Goal: Task Accomplishment & Management: Use online tool/utility

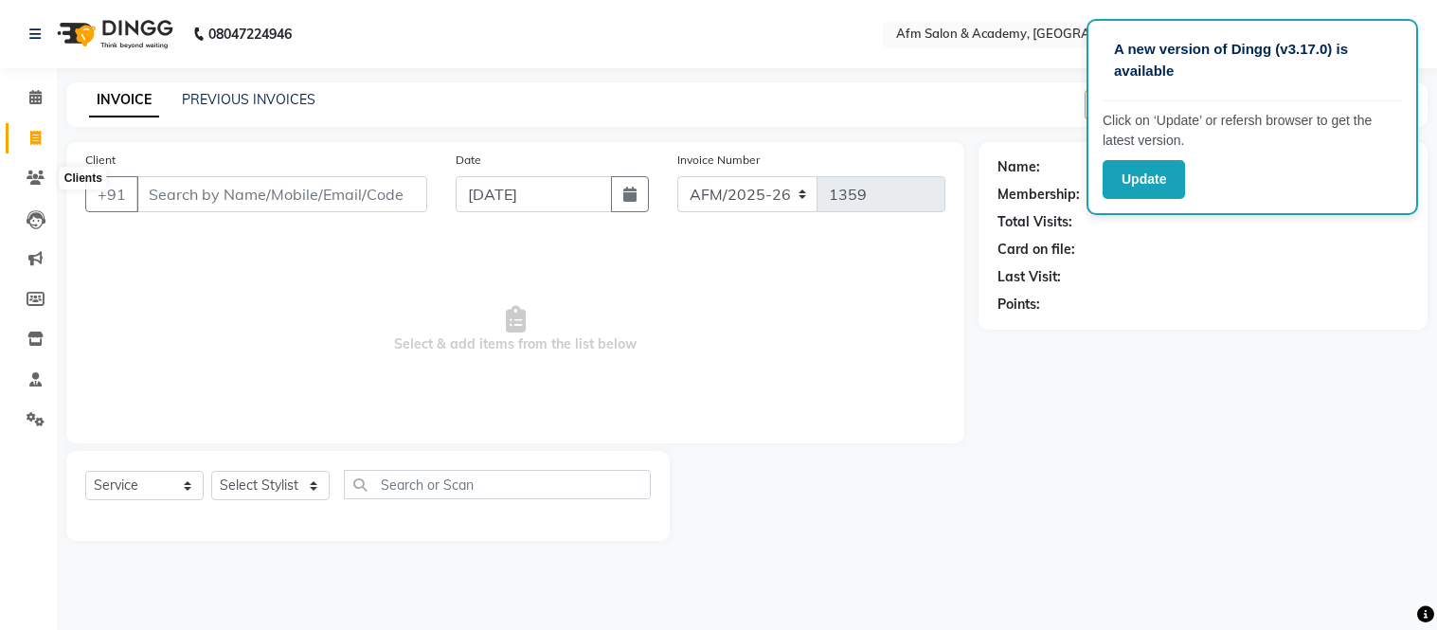
click at [29, 181] on icon at bounding box center [36, 177] width 18 height 14
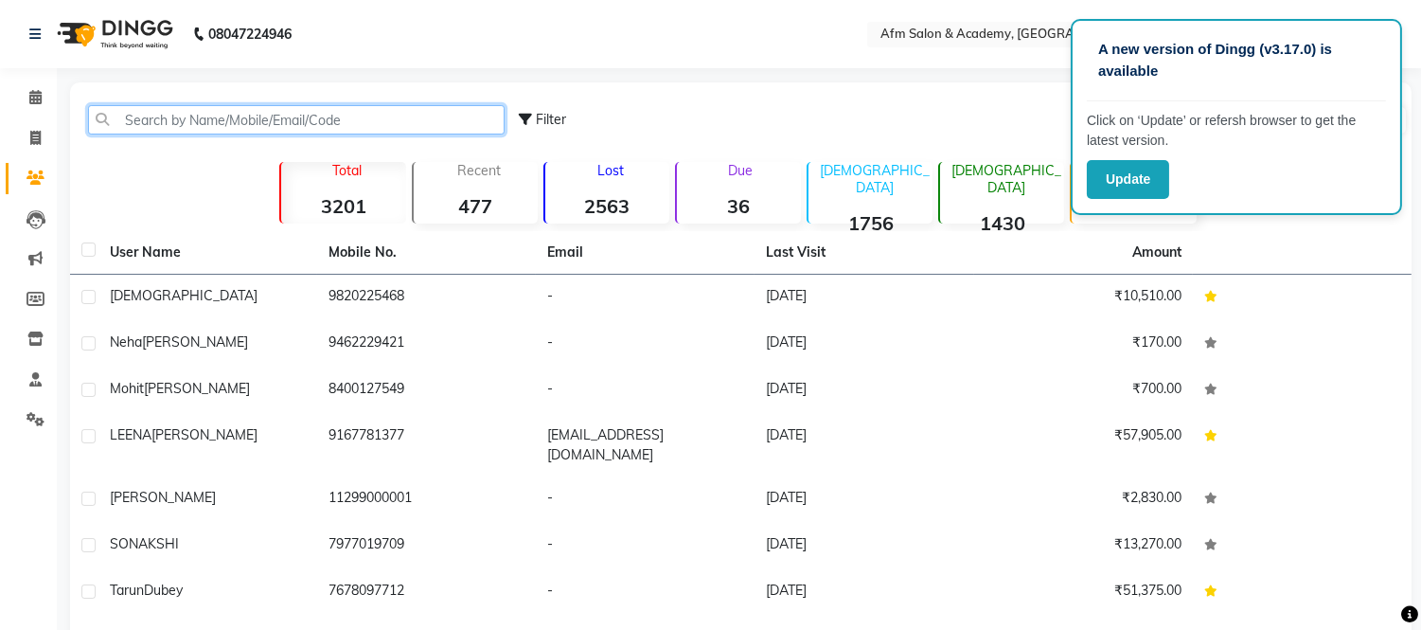
click at [240, 105] on input "text" at bounding box center [296, 119] width 417 height 29
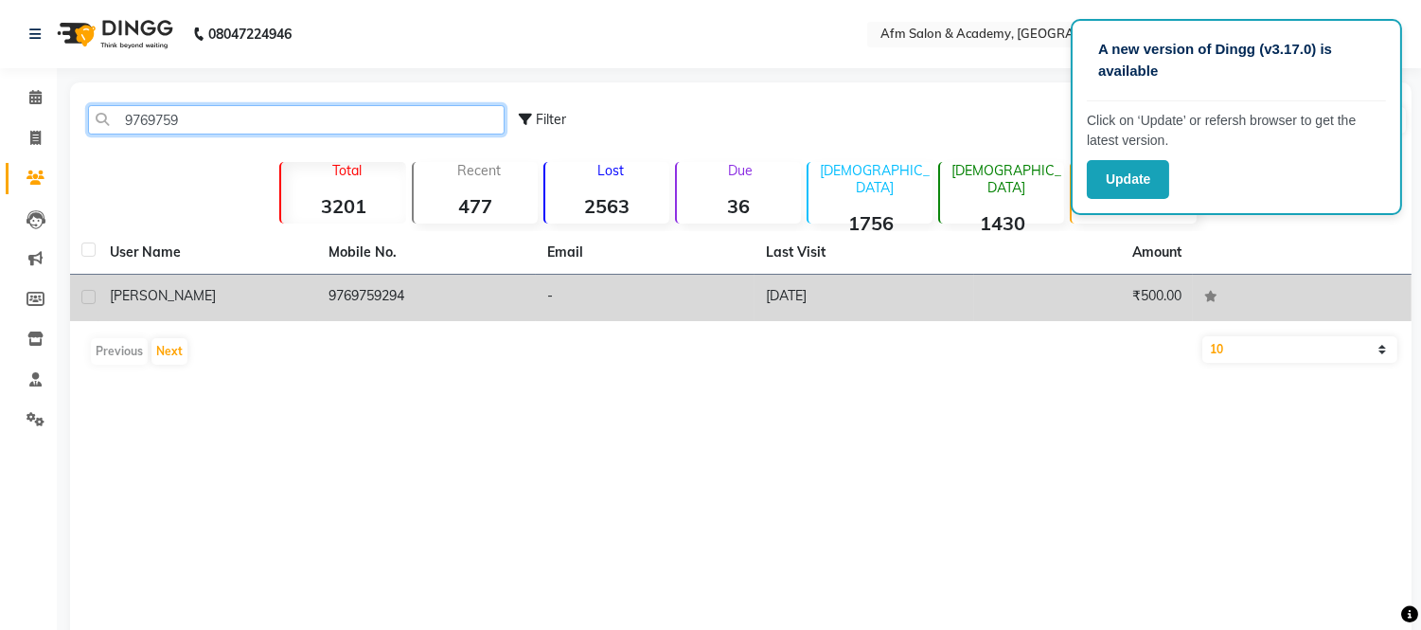
type input "9769759"
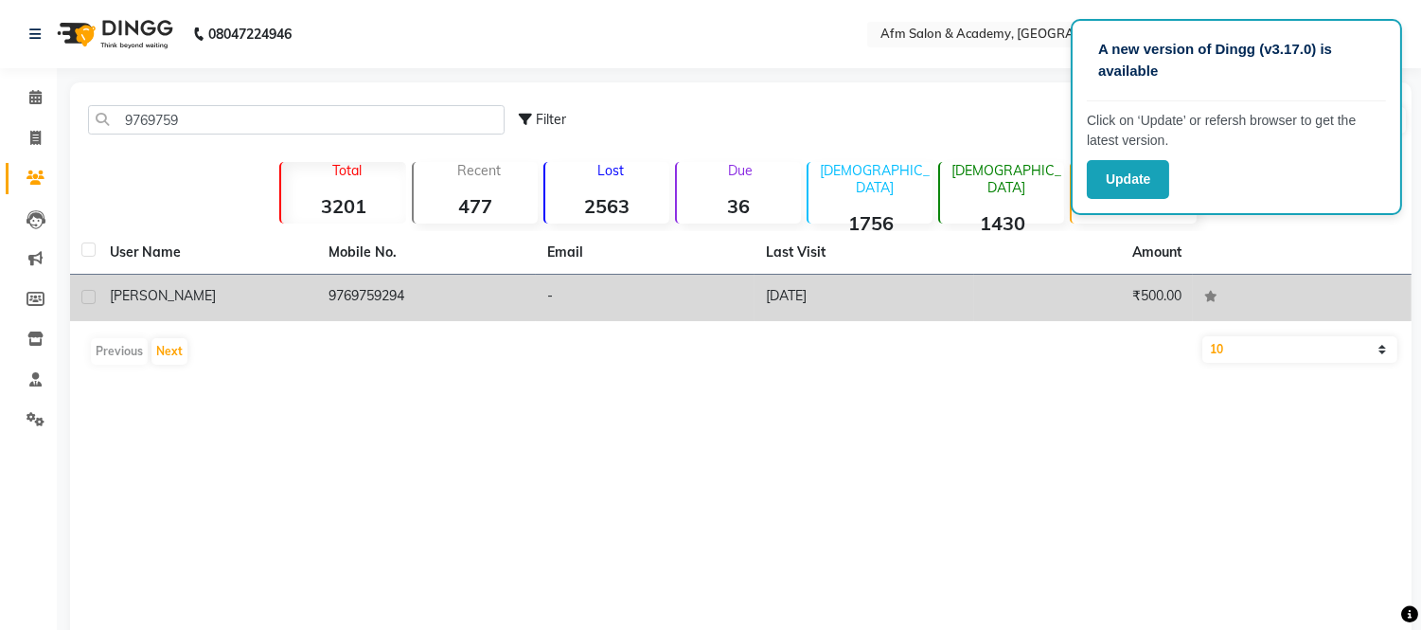
click at [197, 296] on div "[PERSON_NAME]" at bounding box center [208, 296] width 196 height 20
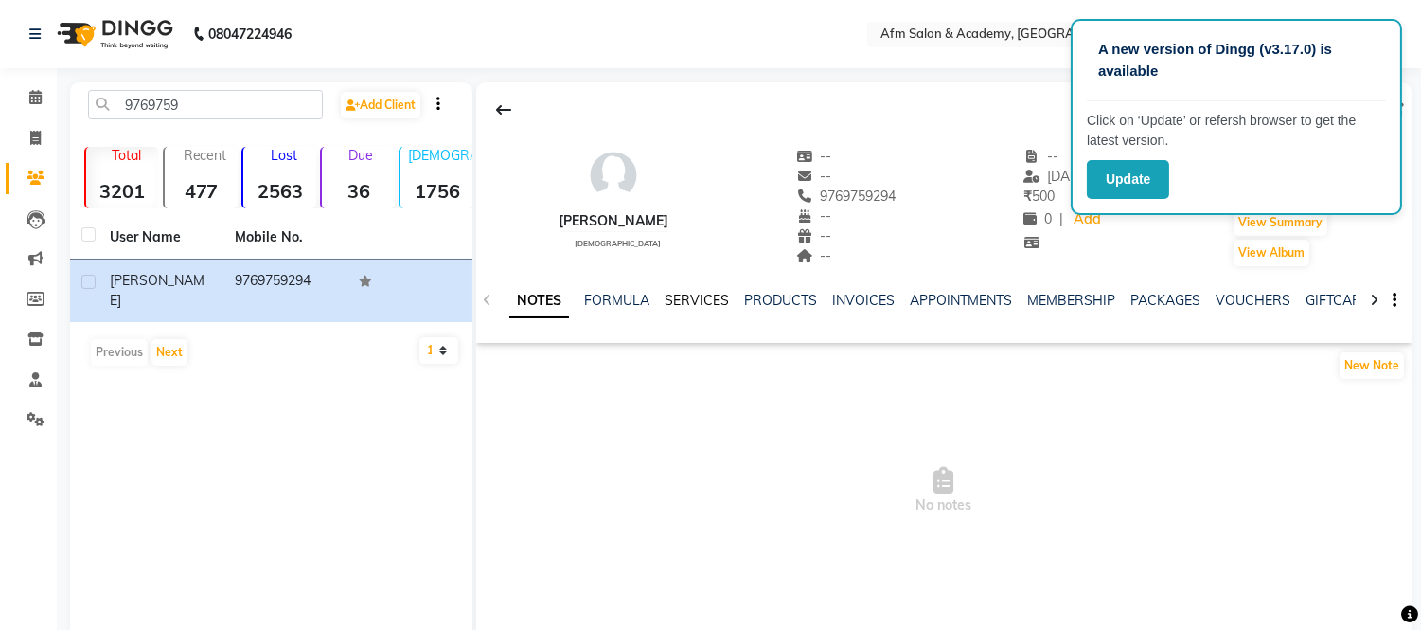
click at [701, 305] on link "SERVICES" at bounding box center [697, 300] width 64 height 17
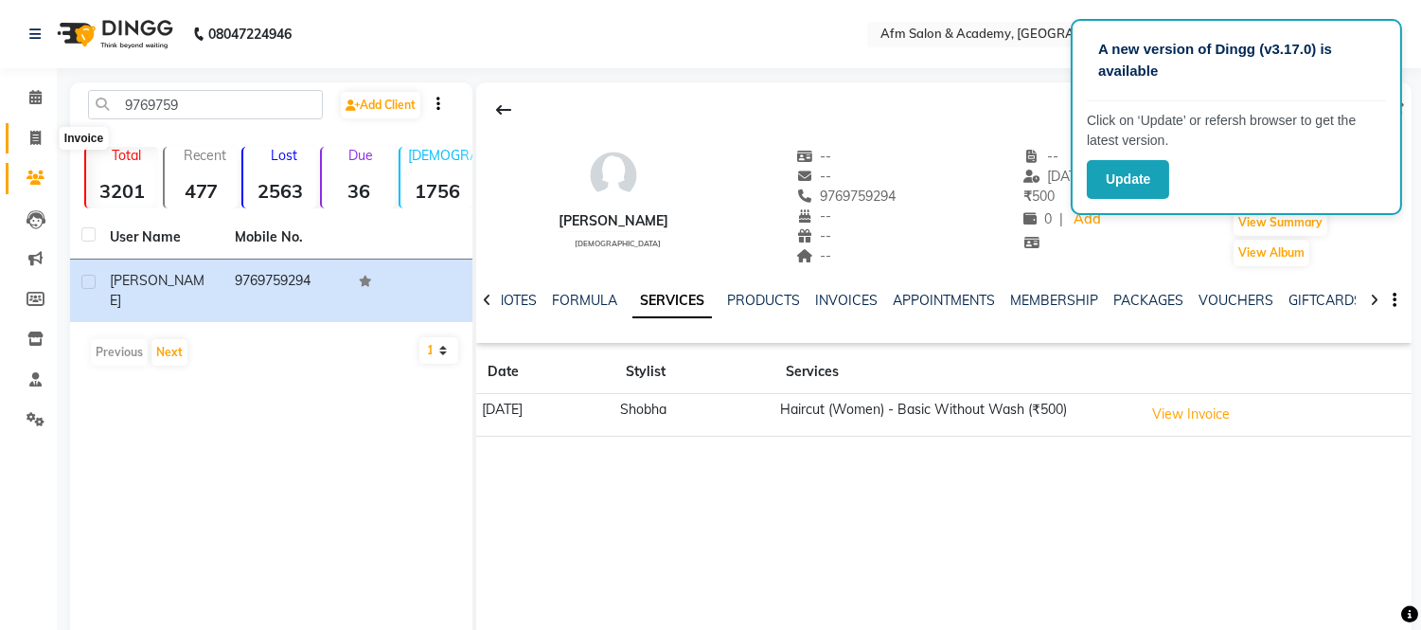
click at [25, 136] on span at bounding box center [35, 139] width 33 height 22
select select "service"
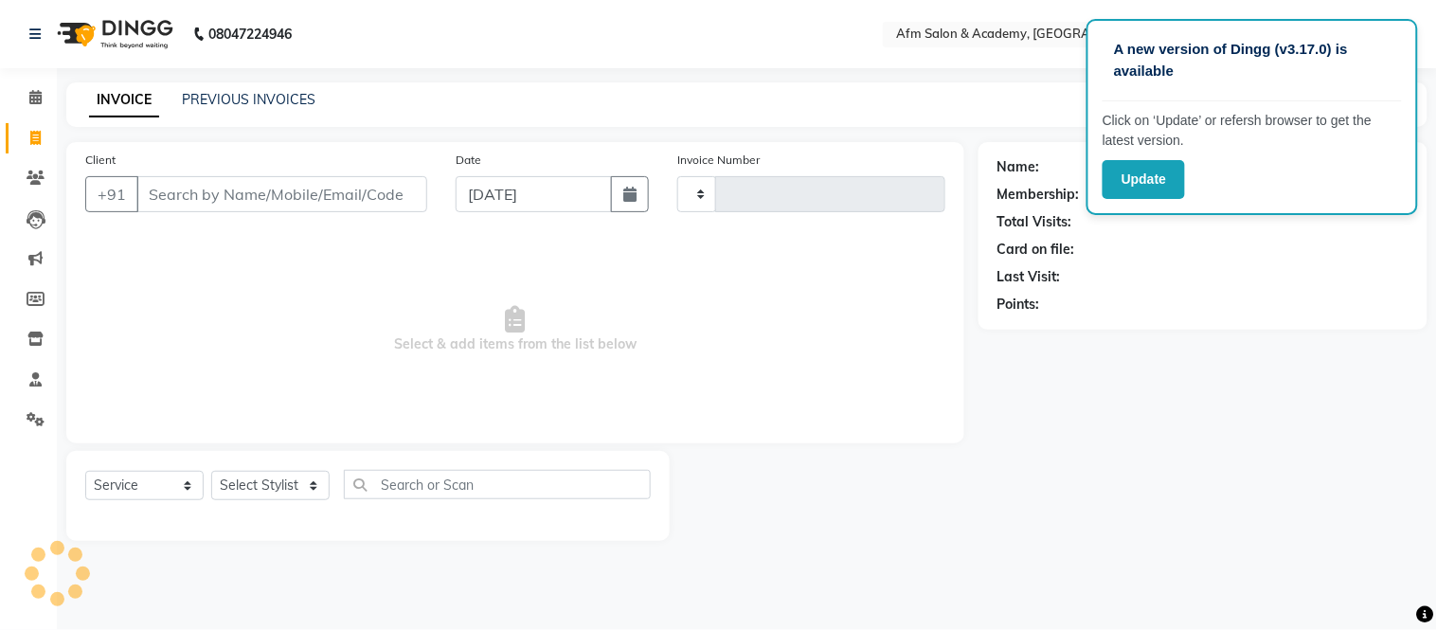
type input "1359"
select select "3437"
click at [1177, 173] on button "Update" at bounding box center [1143, 179] width 82 height 39
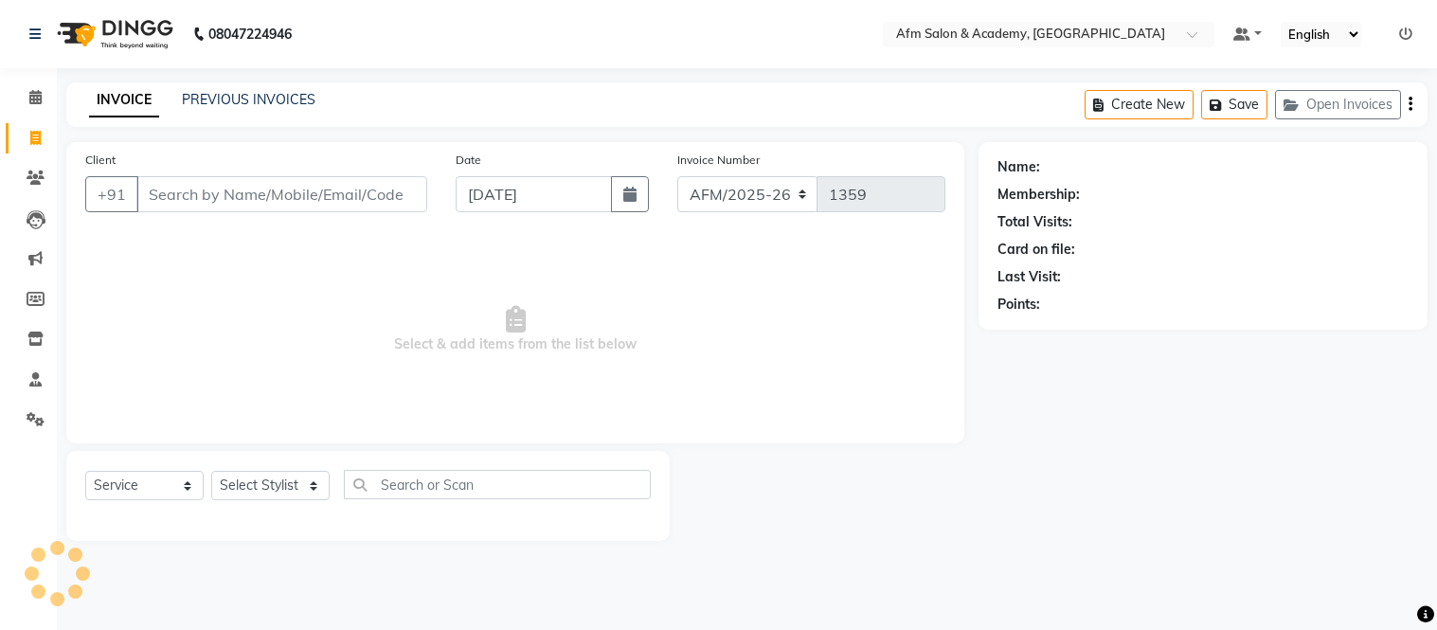
select select "service"
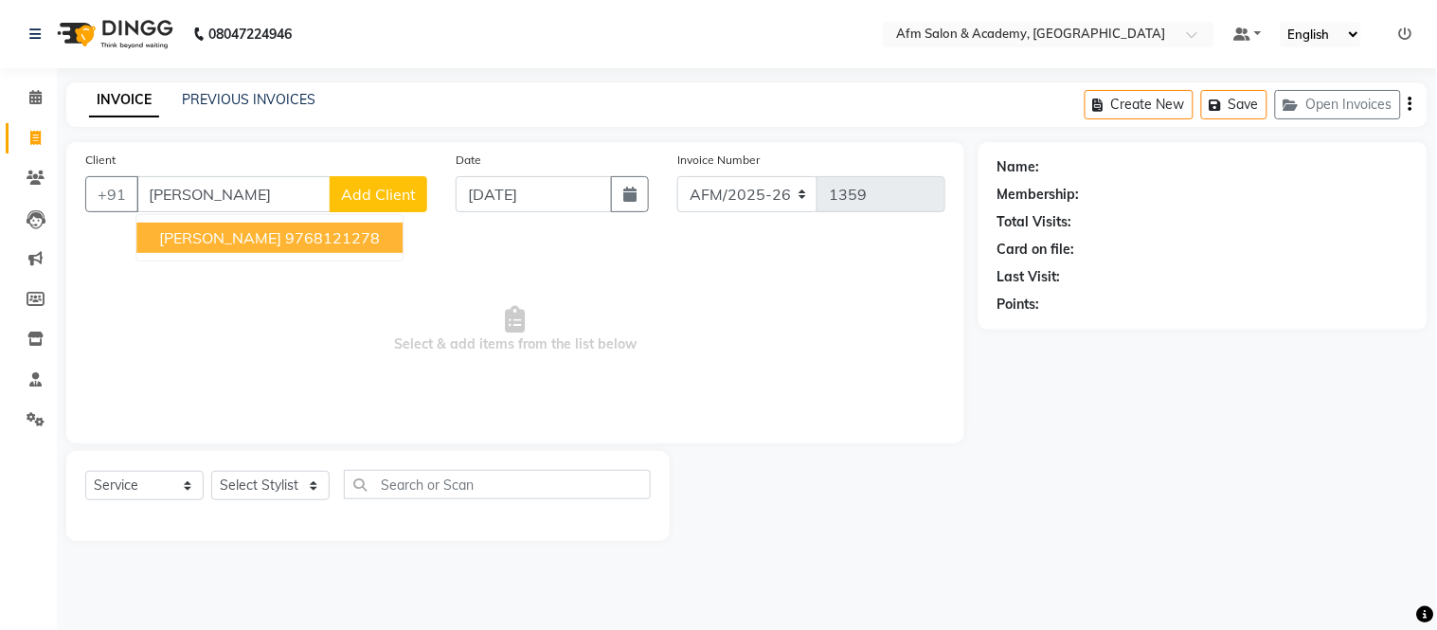
click at [241, 232] on span "Latesh Adsul" at bounding box center [220, 237] width 122 height 19
type input "9768121278"
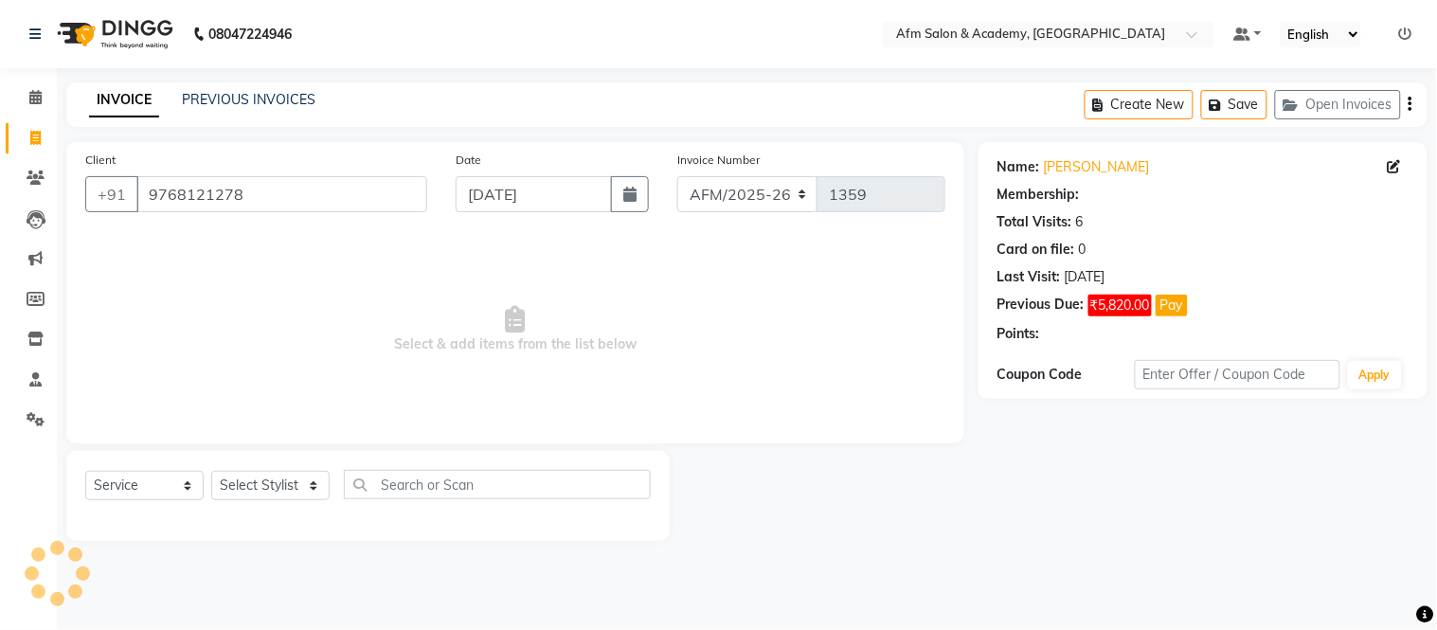
select select "1: Object"
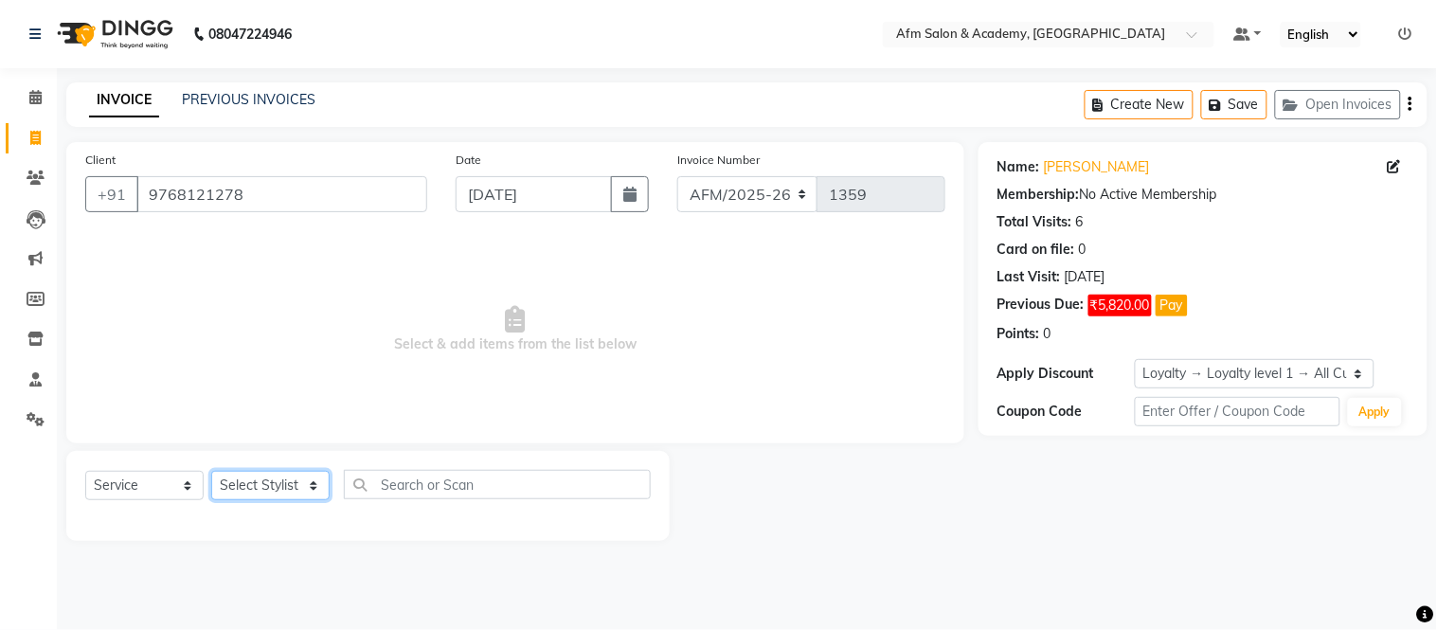
click at [266, 484] on select "Select Stylist AFM Akhil Akhil Khan Farman Khan Front Desk Harleen Latesh Mobin…" at bounding box center [270, 485] width 118 height 29
select select "15291"
click at [211, 472] on select "Select Stylist AFM Akhil Akhil Khan Farman Khan Front Desk Harleen Latesh Mobin…" at bounding box center [270, 485] width 118 height 29
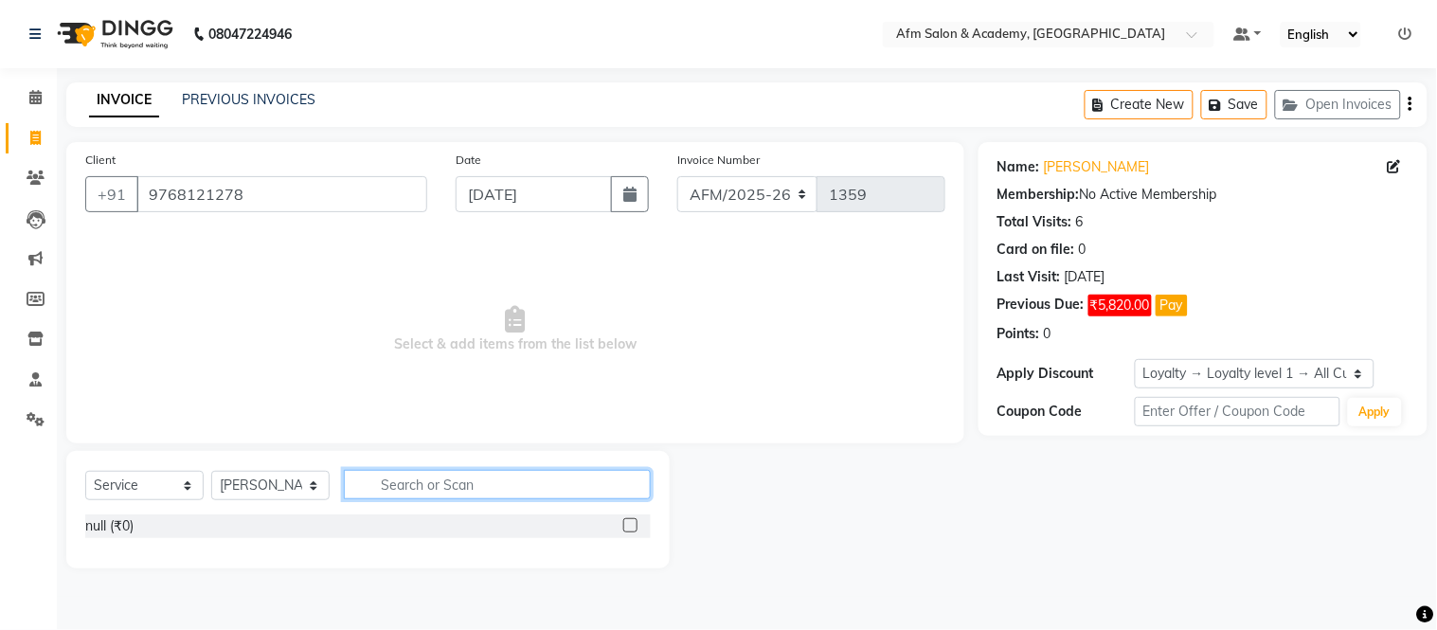
click at [545, 486] on input "text" at bounding box center [497, 484] width 307 height 29
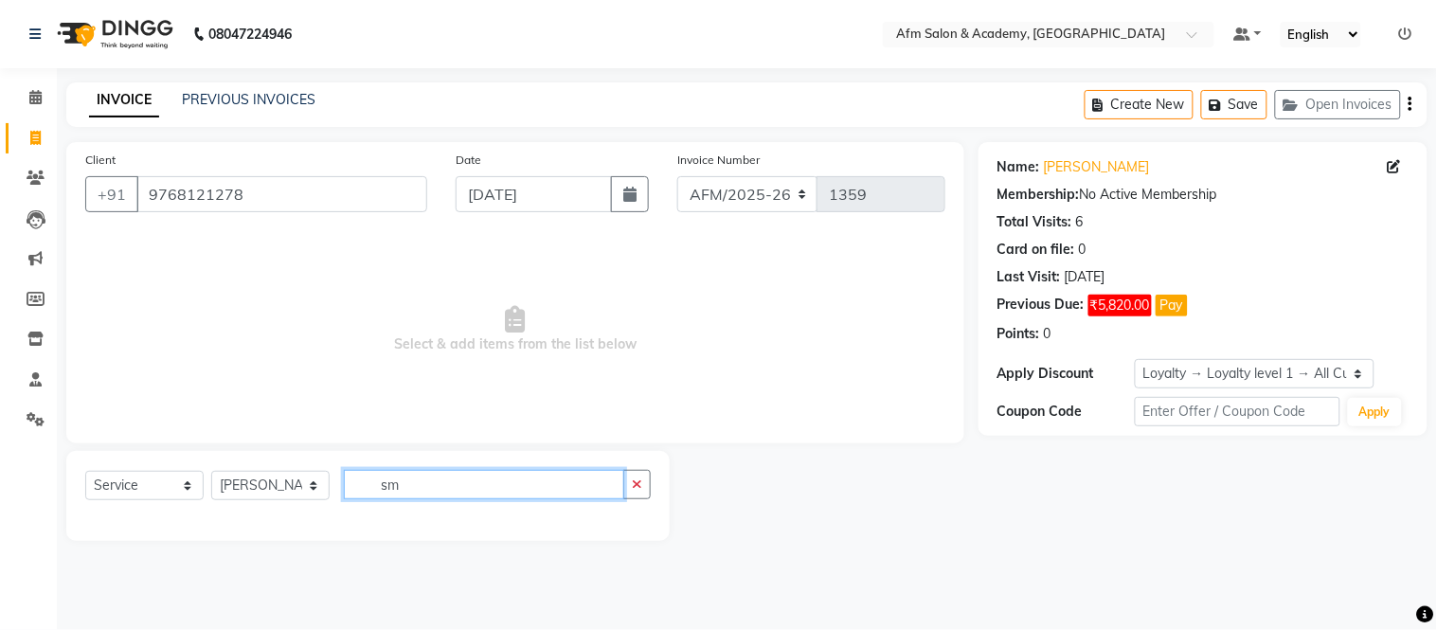
type input "s"
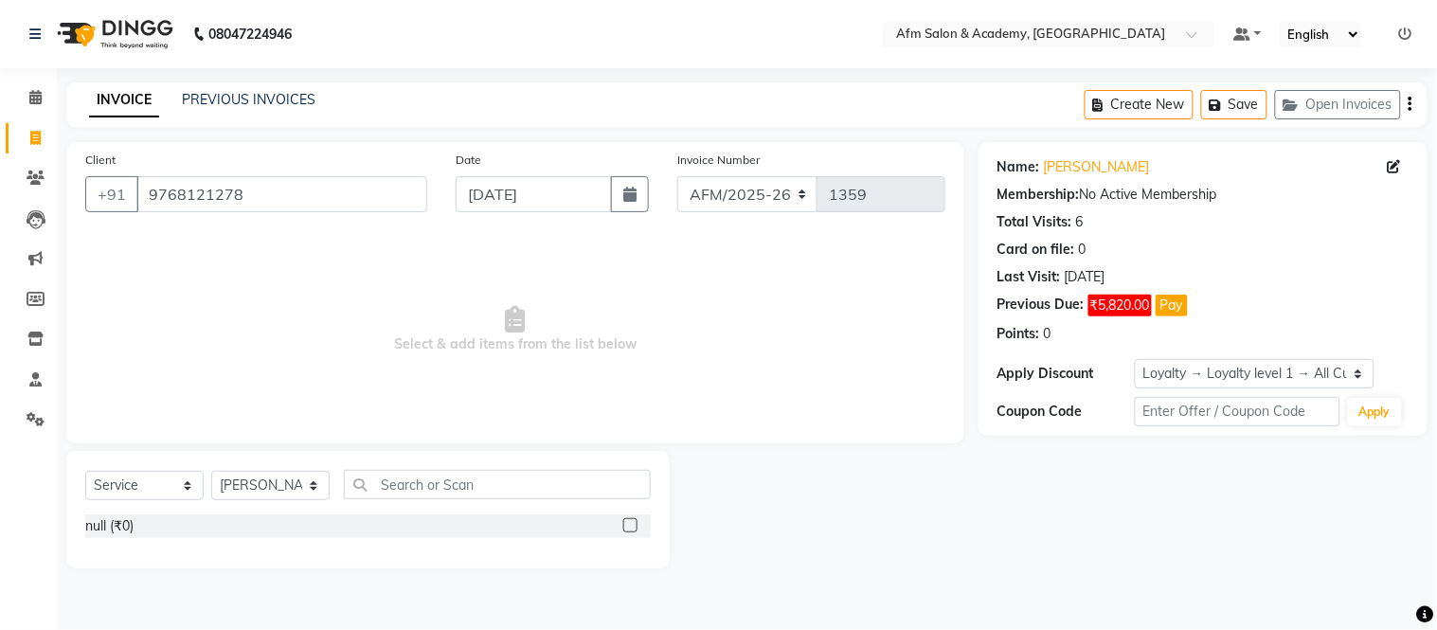
click at [388, 393] on span "Select & add items from the list below" at bounding box center [515, 329] width 860 height 189
click at [268, 496] on select "Select Stylist AFM Akhil Akhil Khan Farman Khan Front Desk Harleen Latesh Mobin…" at bounding box center [270, 485] width 118 height 29
select select "77676"
click at [211, 472] on select "Select Stylist AFM Akhil Akhil Khan Farman Khan Front Desk Harleen Latesh Mobin…" at bounding box center [270, 485] width 118 height 29
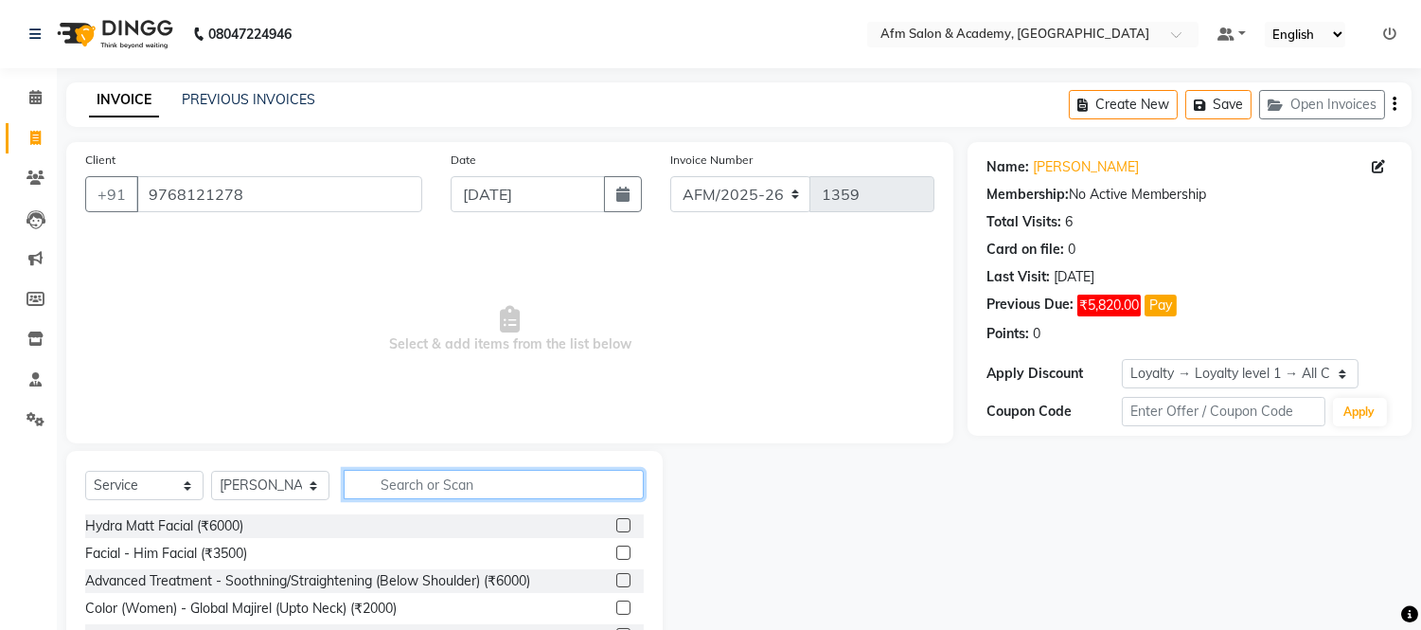
click at [456, 486] on input "text" at bounding box center [494, 484] width 300 height 29
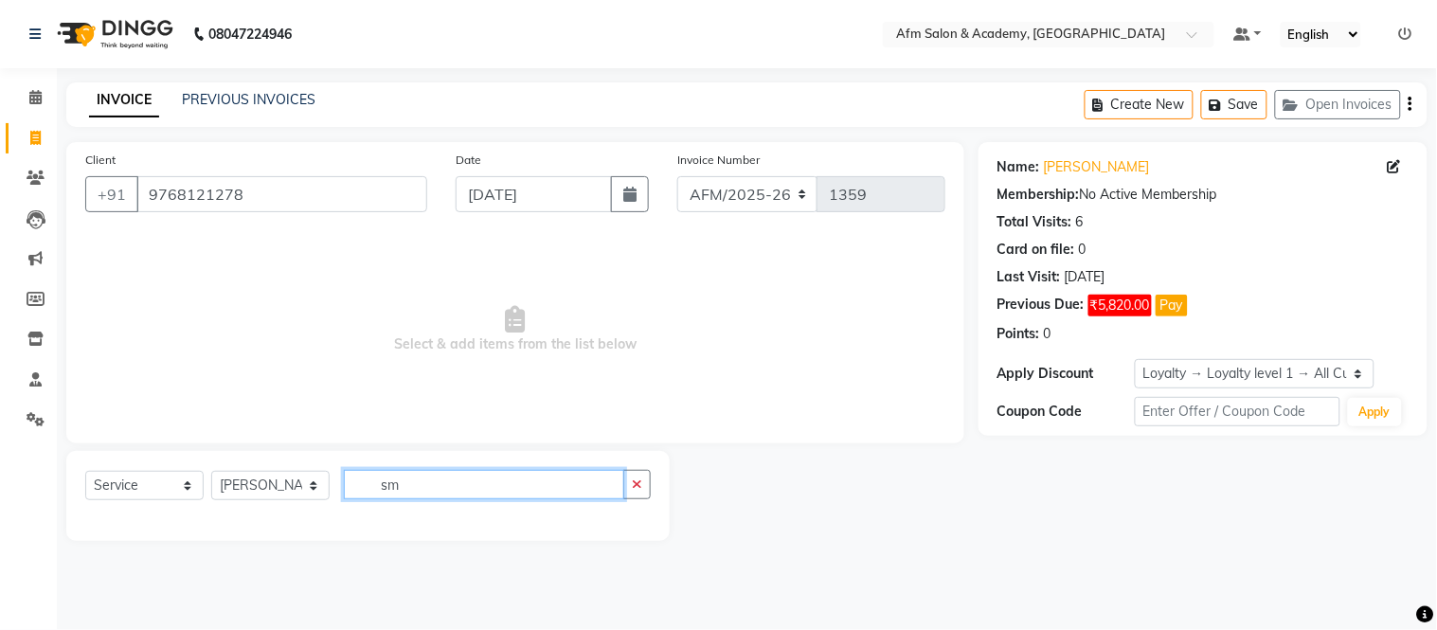
type input "s"
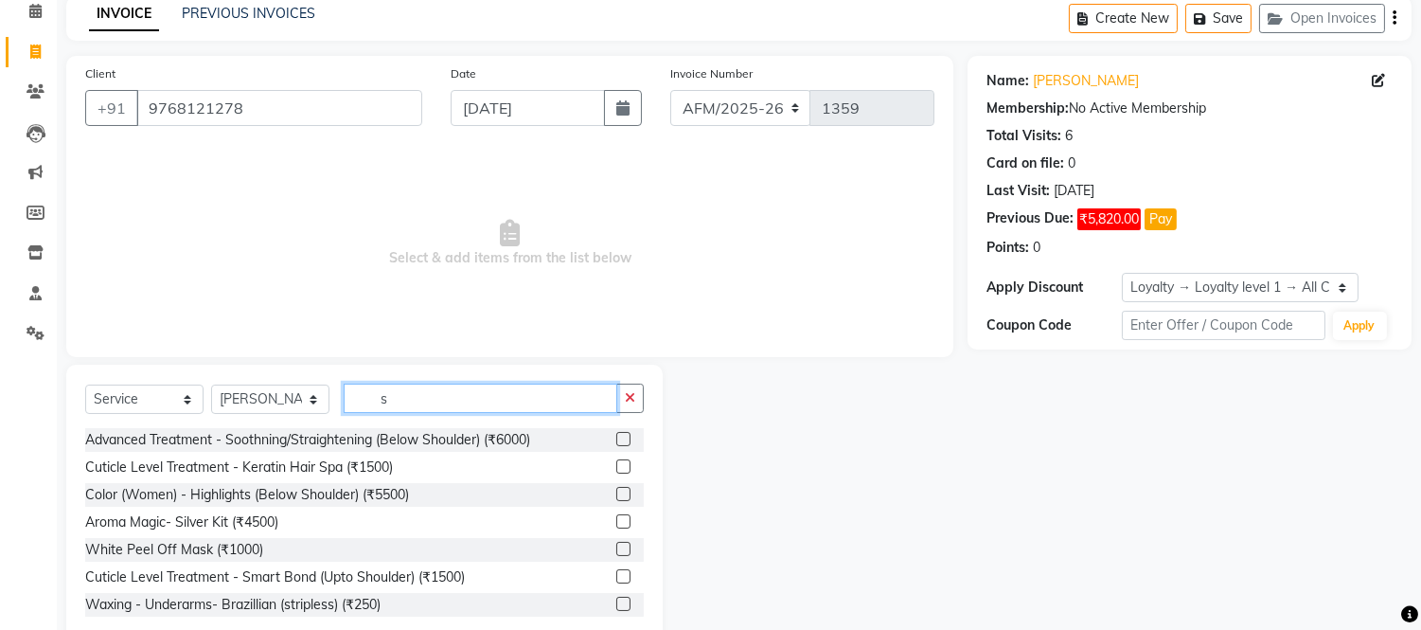
scroll to position [128, 0]
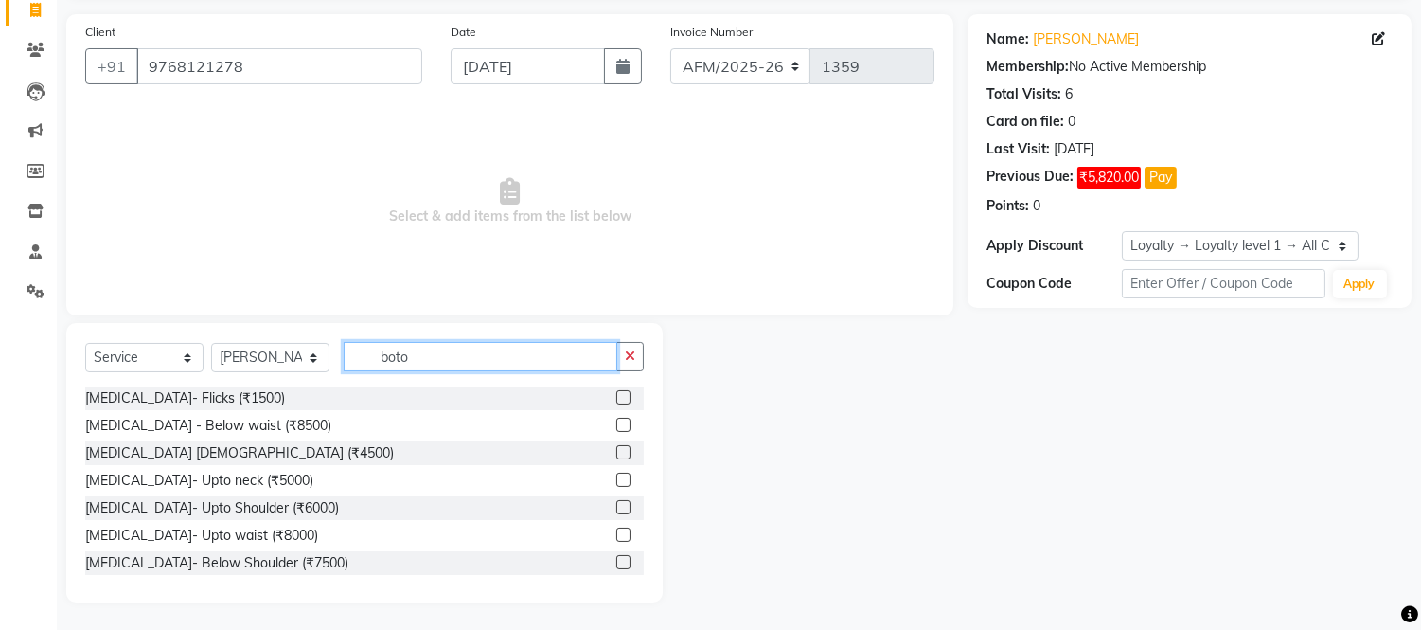
type input "boto"
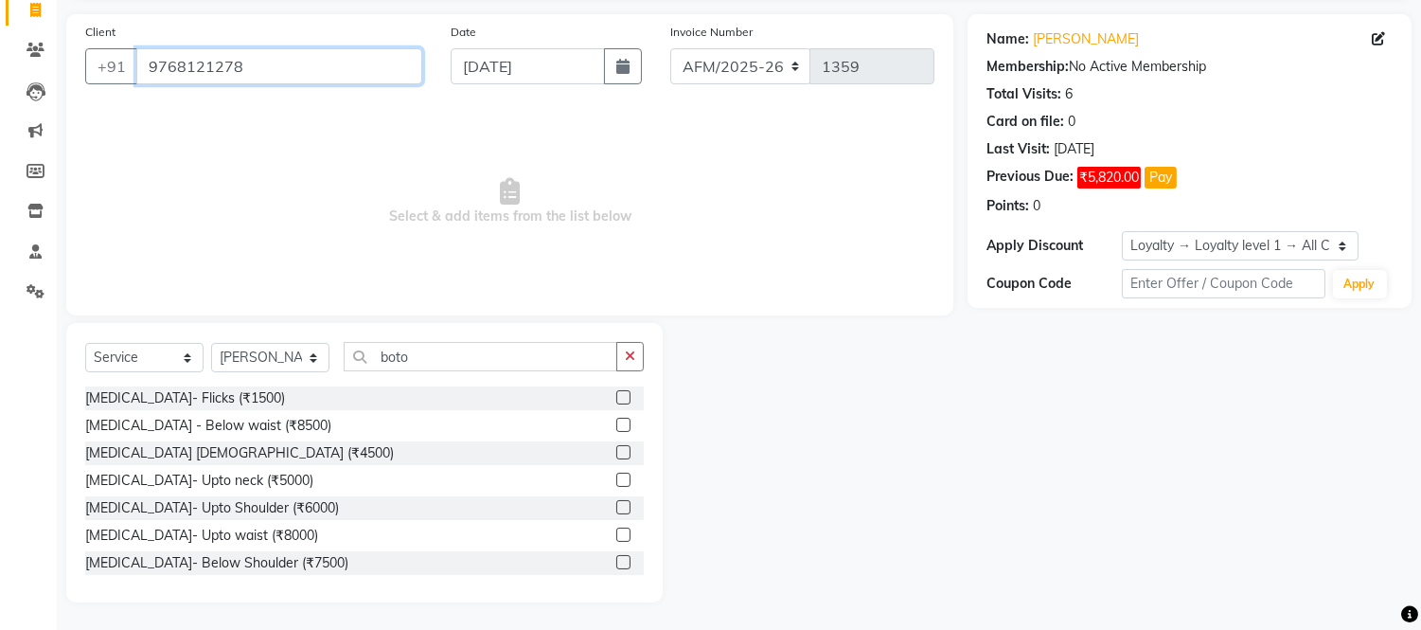
click at [169, 58] on input "9768121278" at bounding box center [279, 66] width 286 height 36
click at [31, 45] on icon at bounding box center [36, 50] width 18 height 14
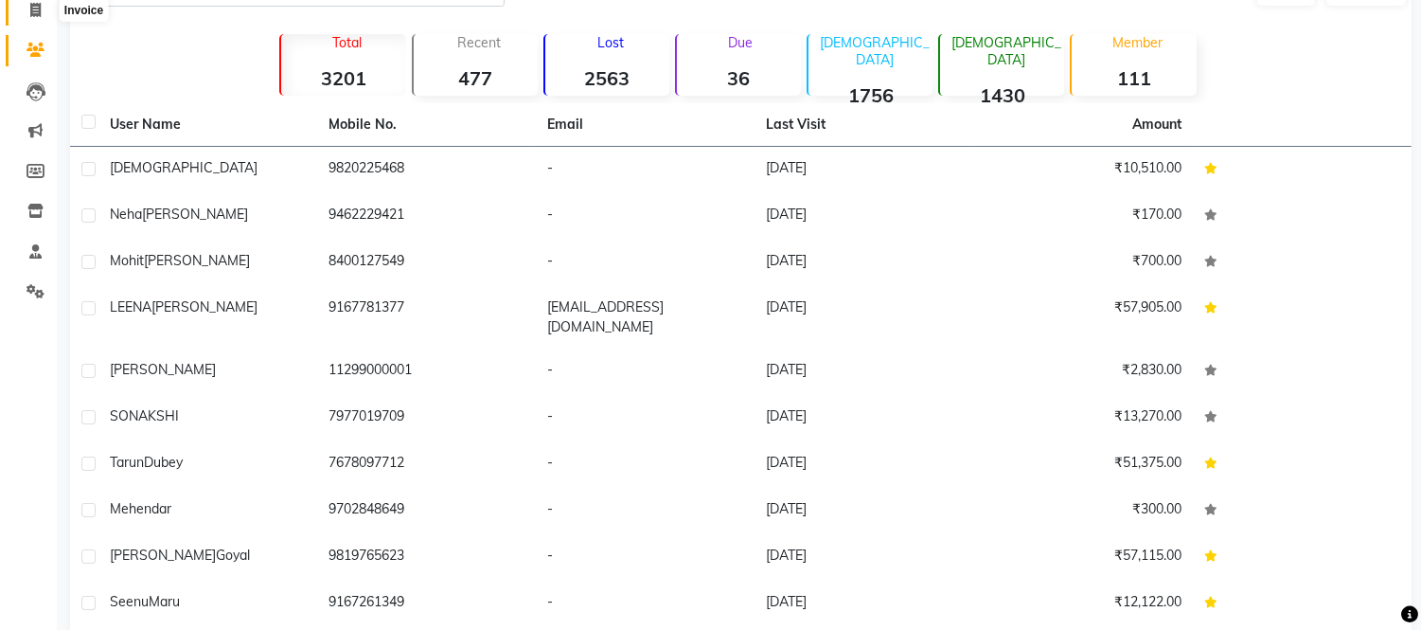
click at [31, 9] on icon at bounding box center [35, 10] width 10 height 14
select select "service"
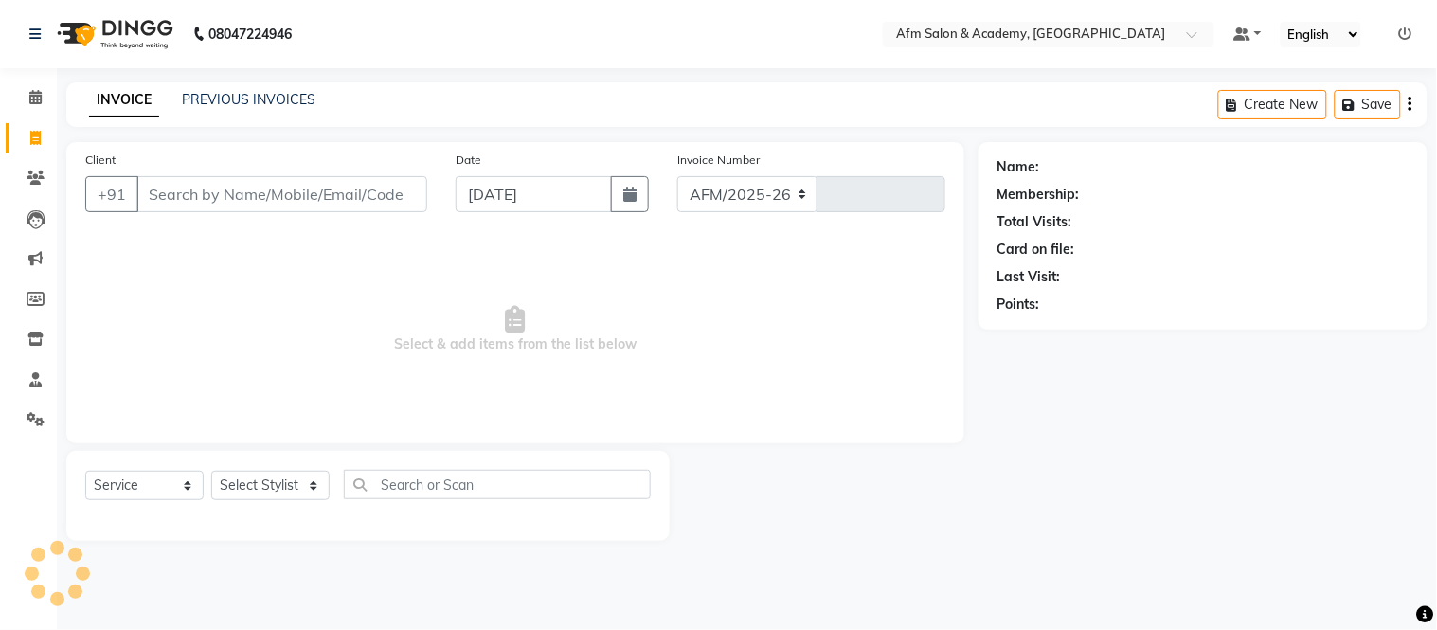
select select "3437"
type input "1359"
click at [250, 192] on input "Client" at bounding box center [281, 194] width 291 height 36
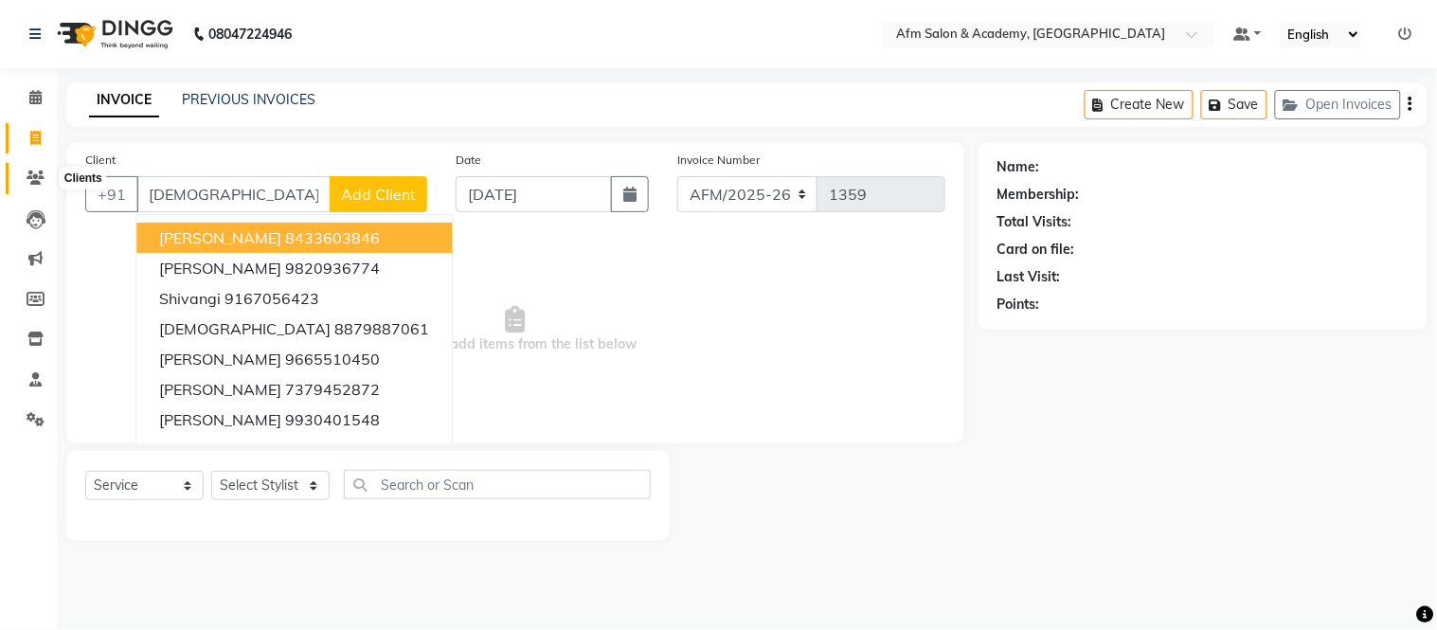
type input "shiva"
click at [21, 184] on span at bounding box center [35, 179] width 33 height 22
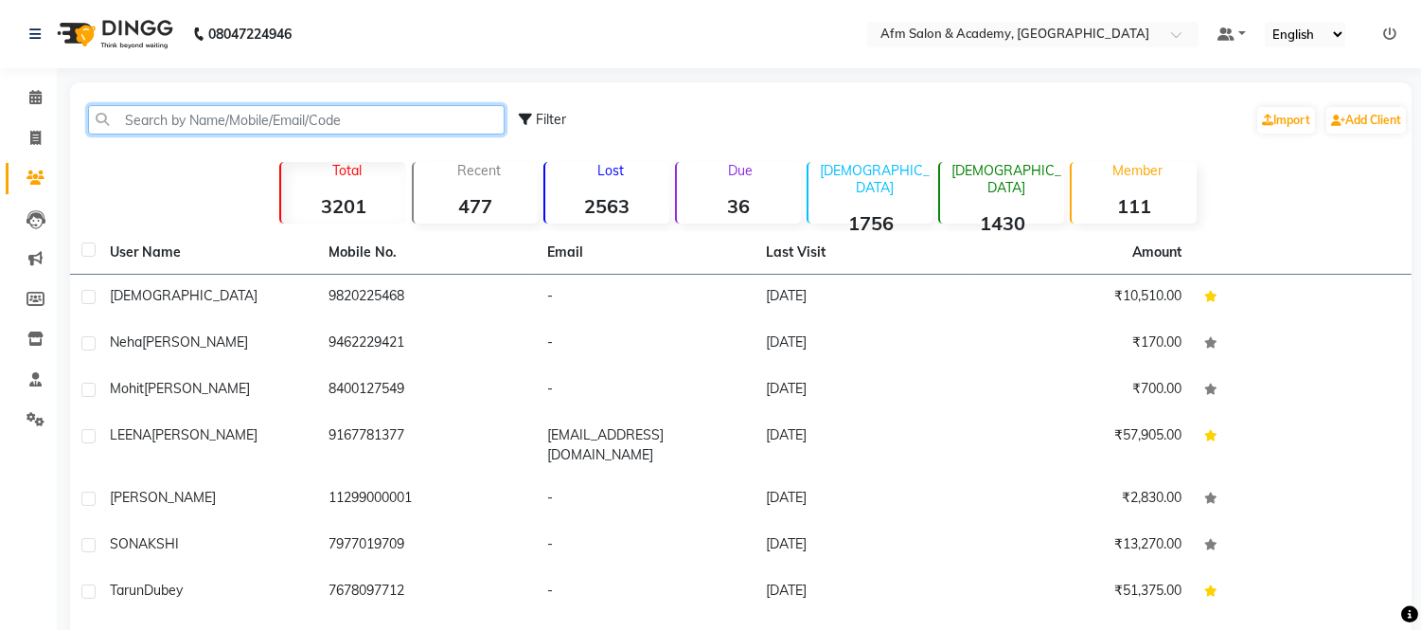
click at [344, 111] on input "text" at bounding box center [296, 119] width 417 height 29
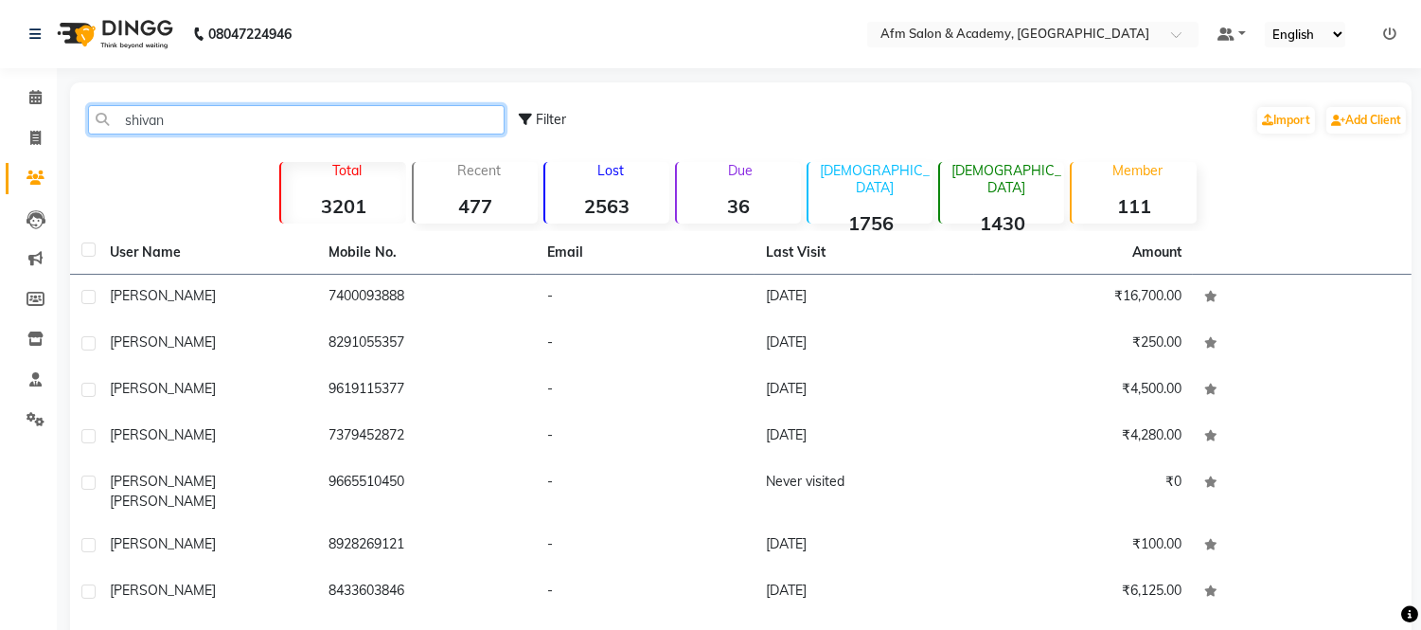
type input "shivan"
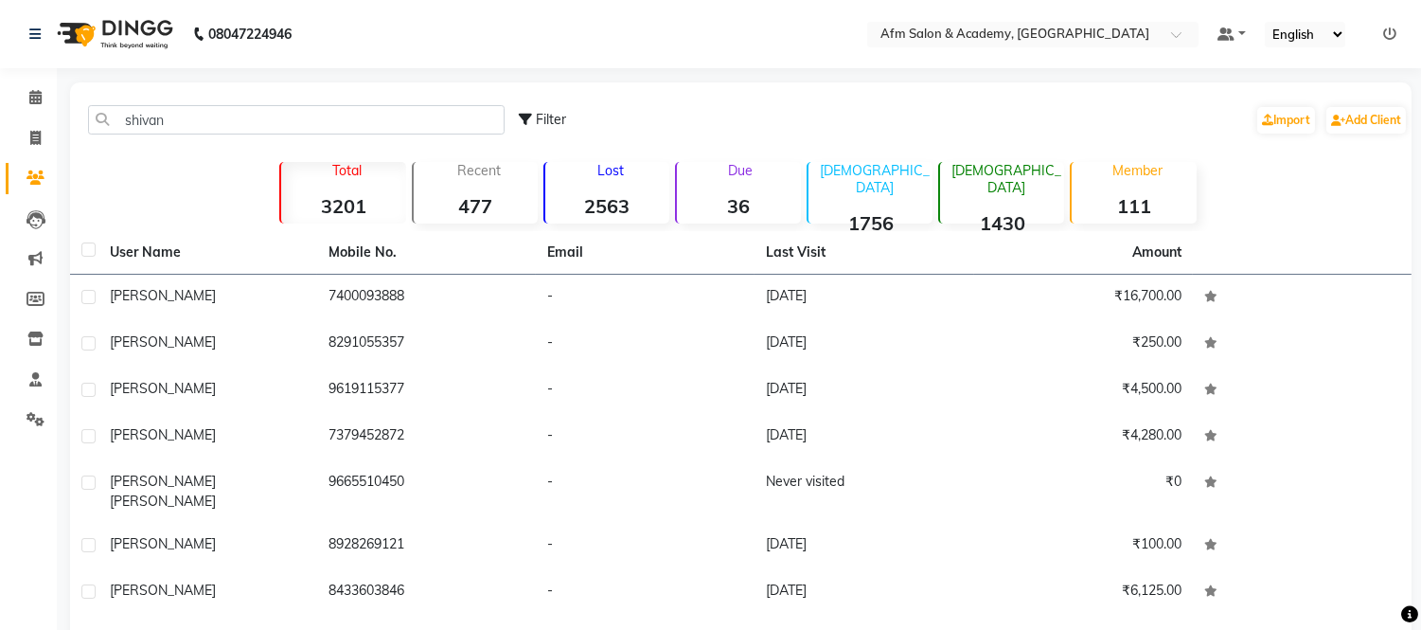
click at [261, 272] on th "User Name" at bounding box center [207, 253] width 219 height 44
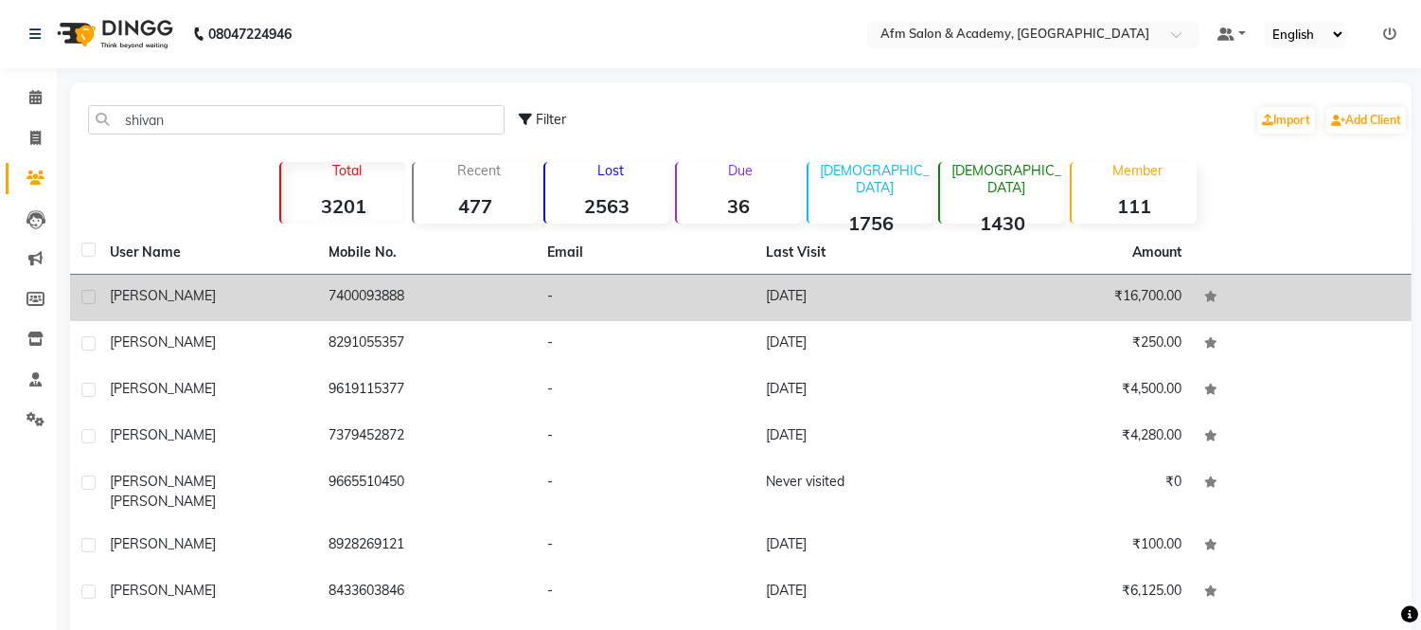
click at [261, 288] on div "SHIVANI" at bounding box center [208, 296] width 196 height 20
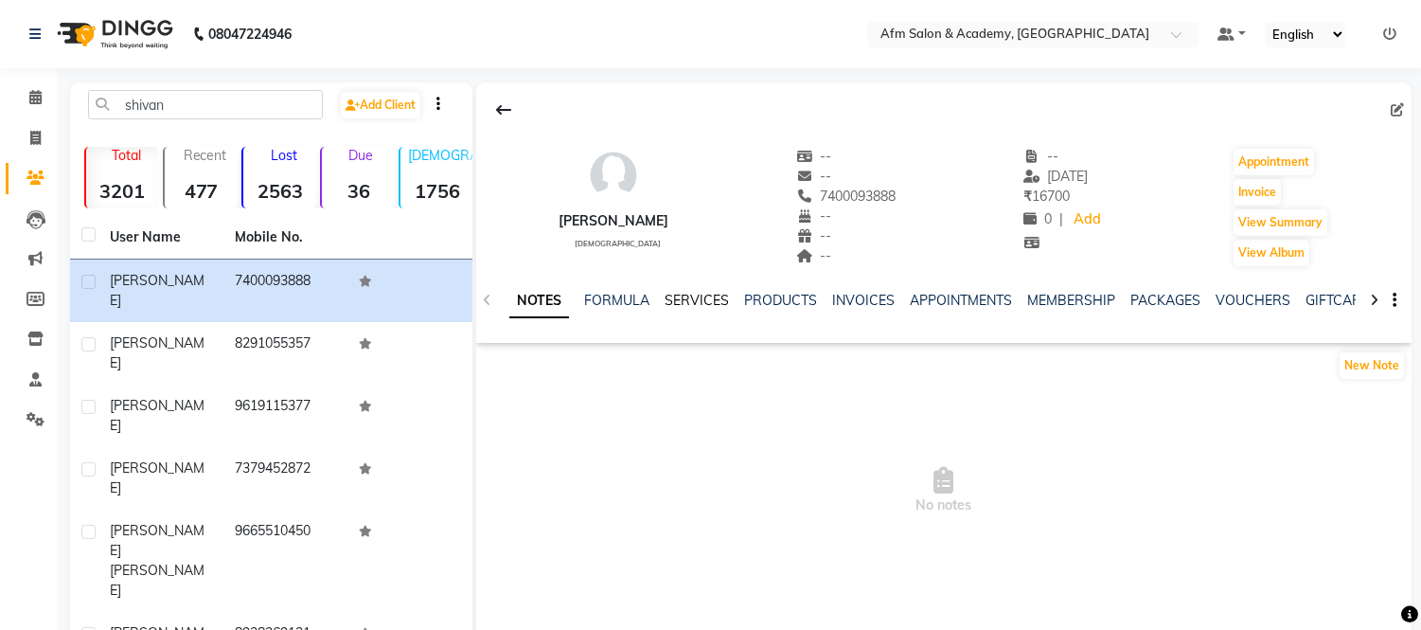
click at [694, 305] on link "SERVICES" at bounding box center [697, 300] width 64 height 17
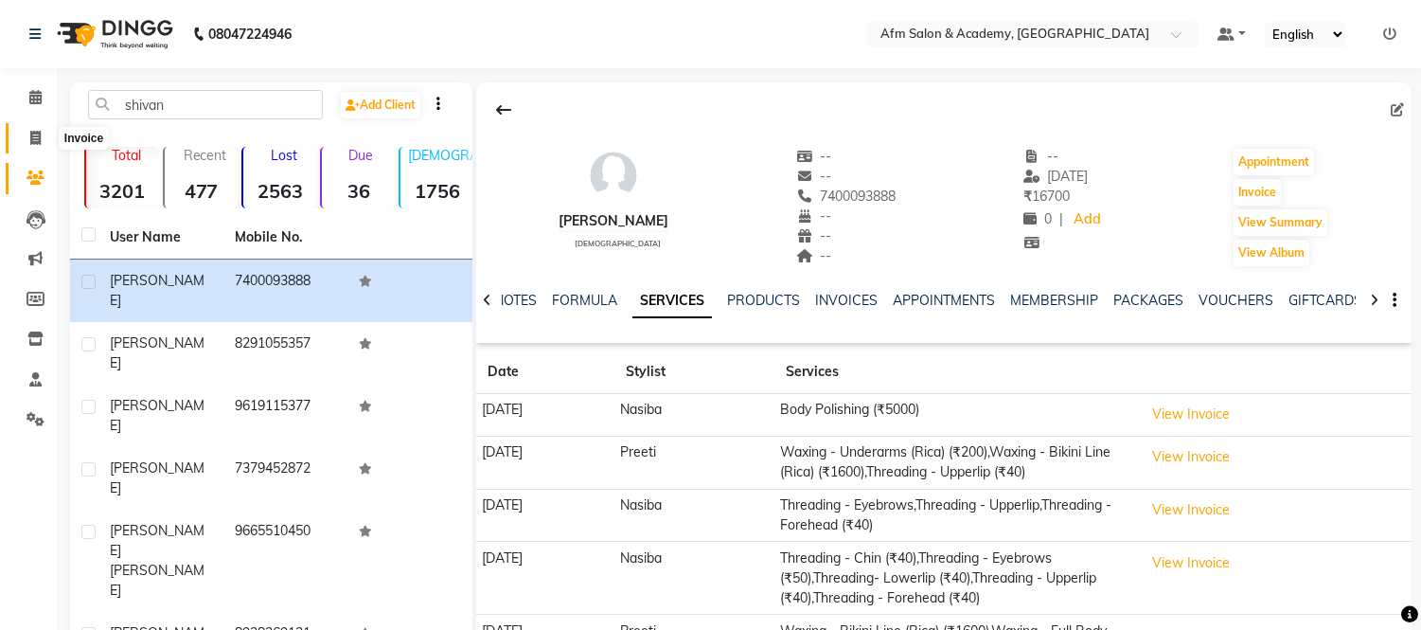
click at [30, 129] on span at bounding box center [35, 139] width 33 height 22
select select "service"
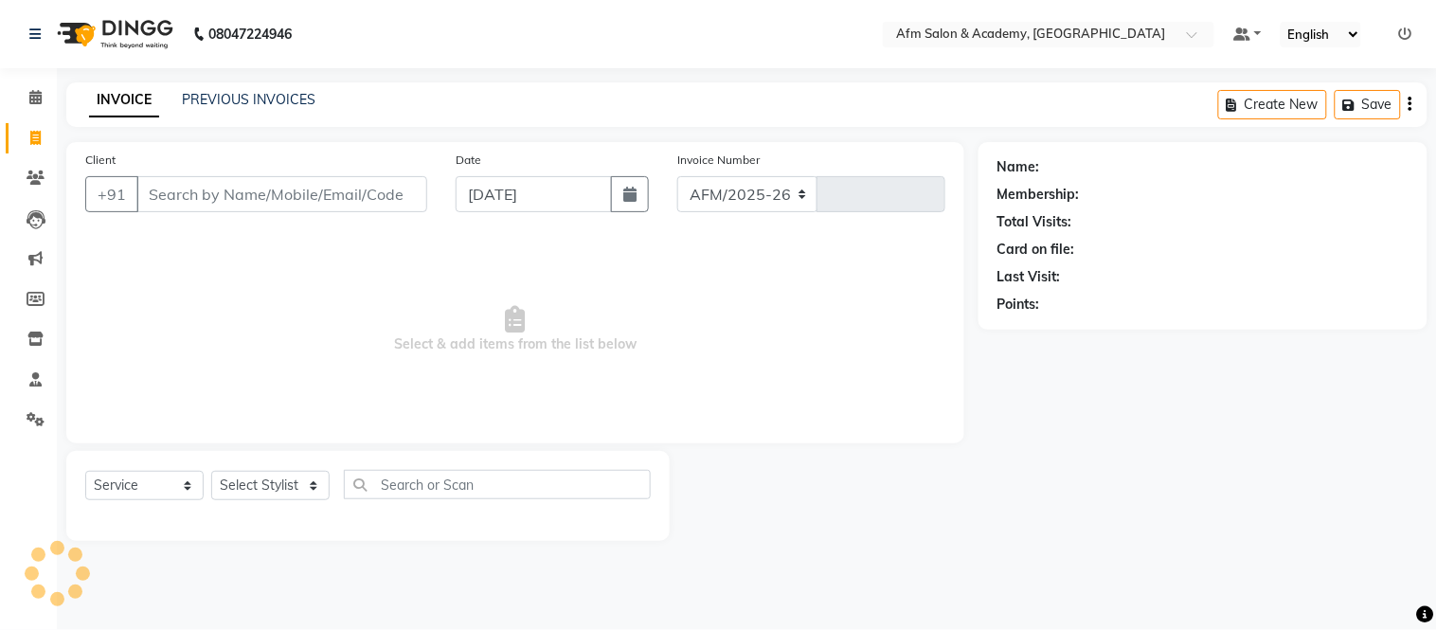
select select "3437"
type input "1359"
click at [265, 194] on input "Client" at bounding box center [281, 194] width 291 height 36
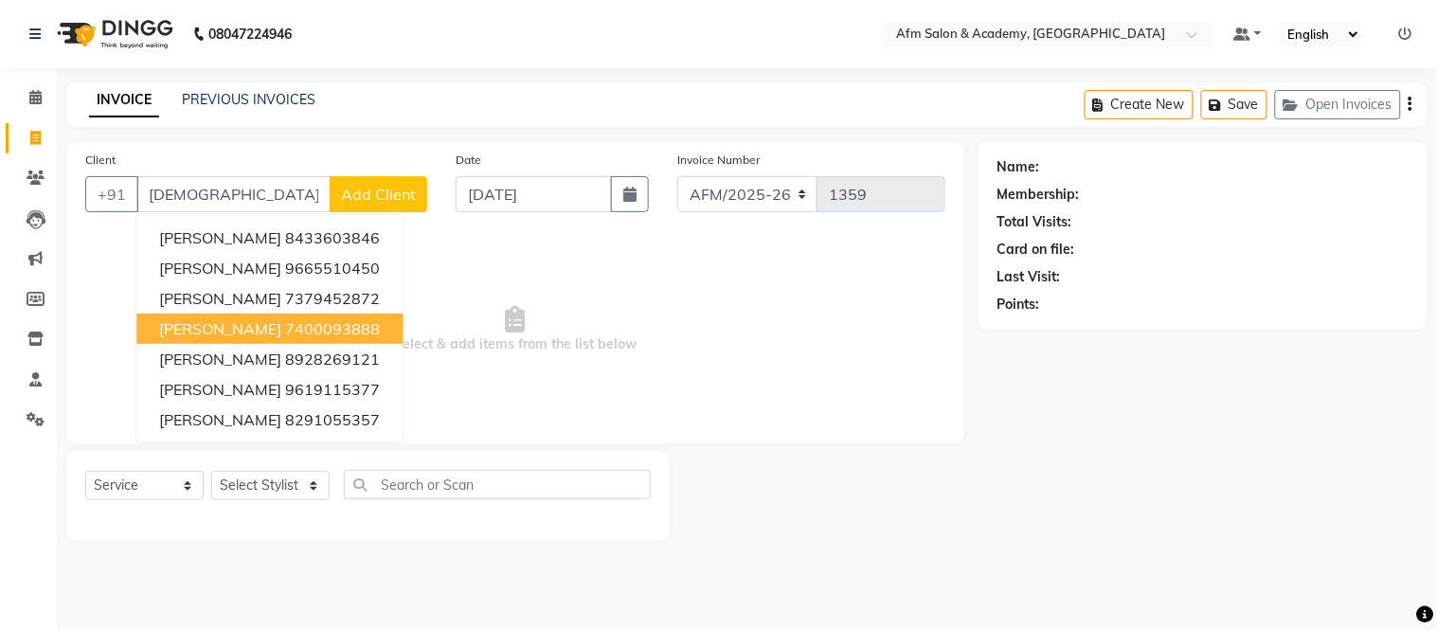
click at [285, 327] on ngb-highlight "7400093888" at bounding box center [332, 328] width 95 height 19
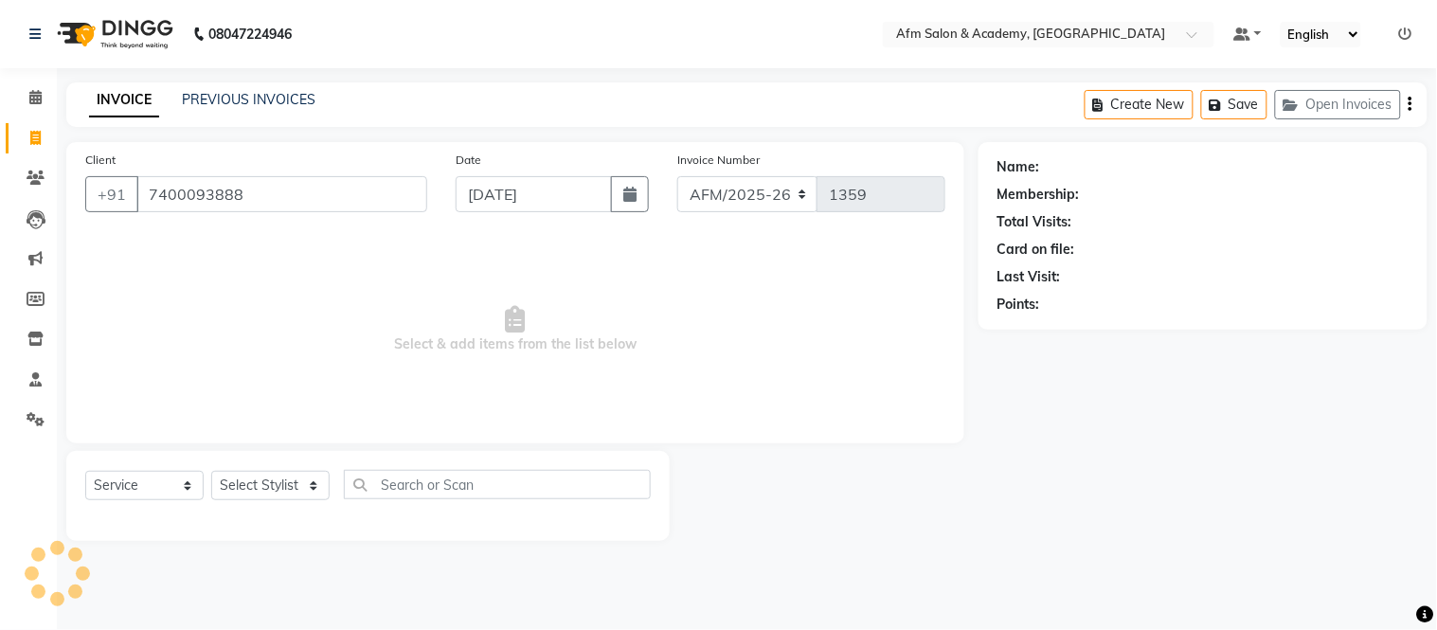
type input "7400093888"
select select "1: Object"
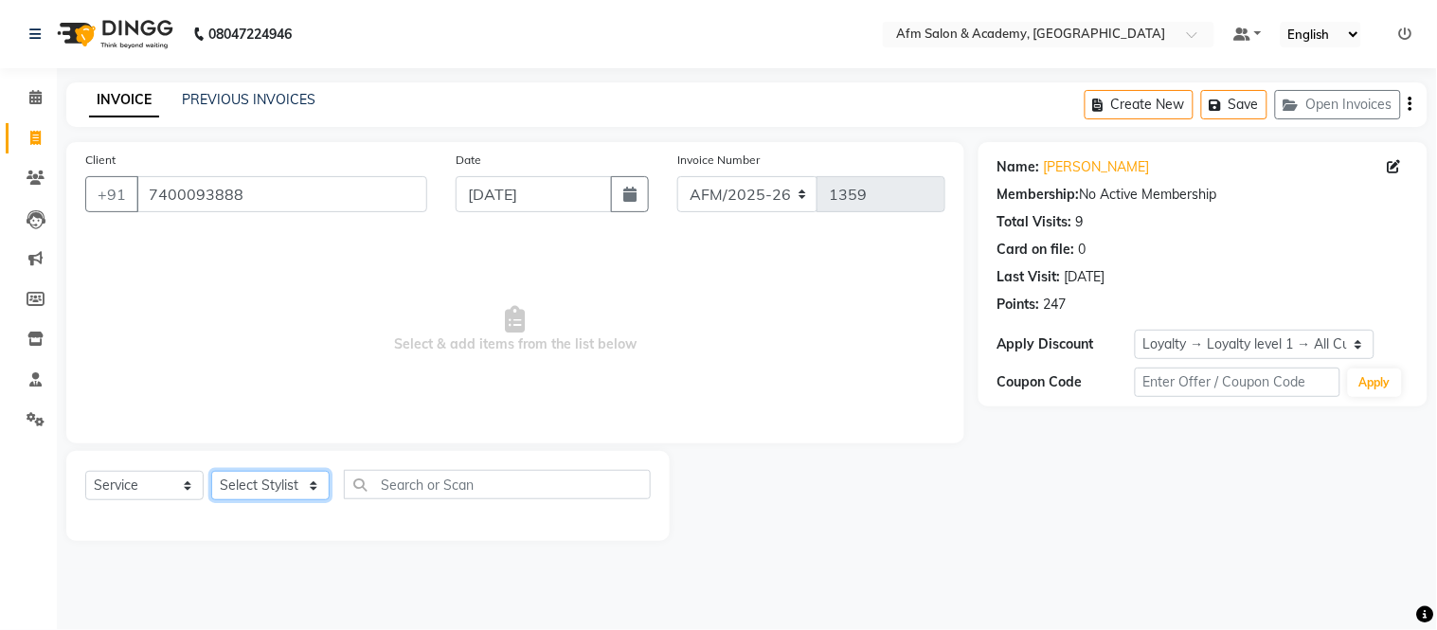
click at [307, 487] on select "Select Stylist AFM Akhil Akhil Khan Farman Khan Front Desk Harleen Latesh Mobin…" at bounding box center [270, 485] width 118 height 29
click at [576, 420] on span "Select & add items from the list below" at bounding box center [515, 329] width 860 height 189
click at [313, 480] on select "Select Stylist AFM Akhil Akhil Khan Farman Khan Front Desk Harleen Latesh Mobin…" at bounding box center [270, 485] width 118 height 29
select select "45538"
click at [211, 472] on select "Select Stylist AFM Akhil Akhil Khan Farman Khan Front Desk Harleen Latesh Mobin…" at bounding box center [270, 485] width 118 height 29
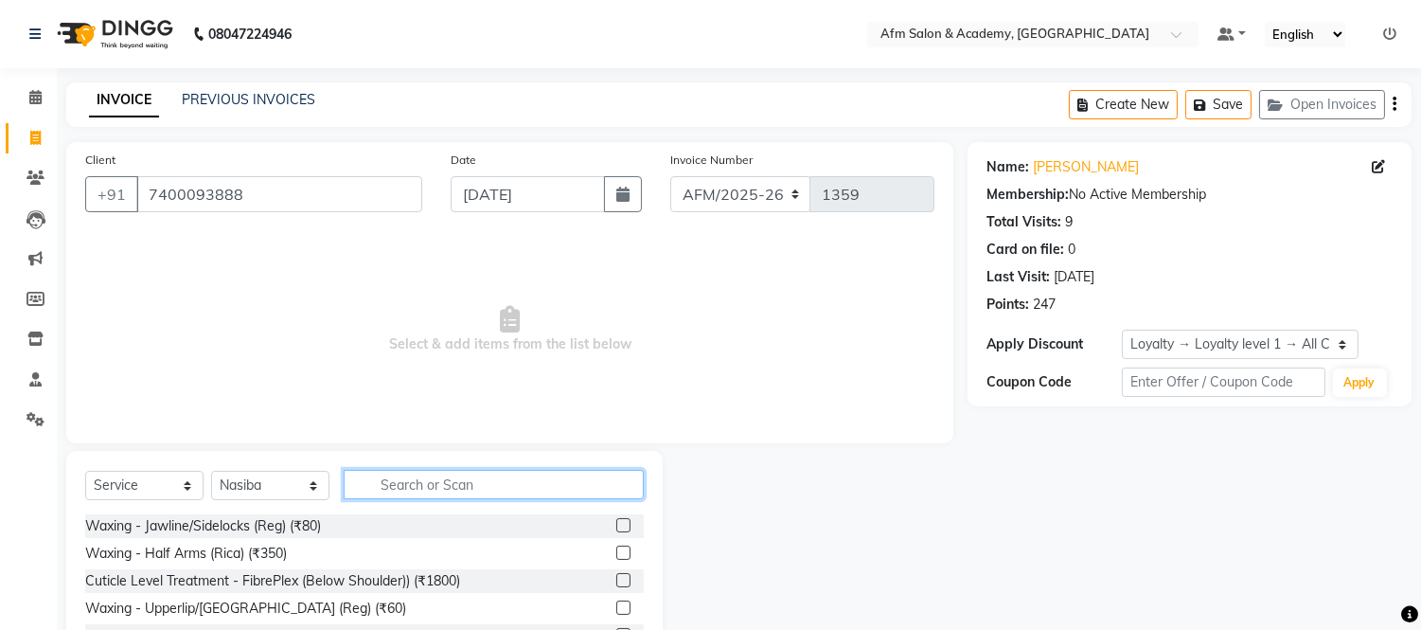
click at [421, 471] on input "text" at bounding box center [494, 484] width 300 height 29
type input "wax"
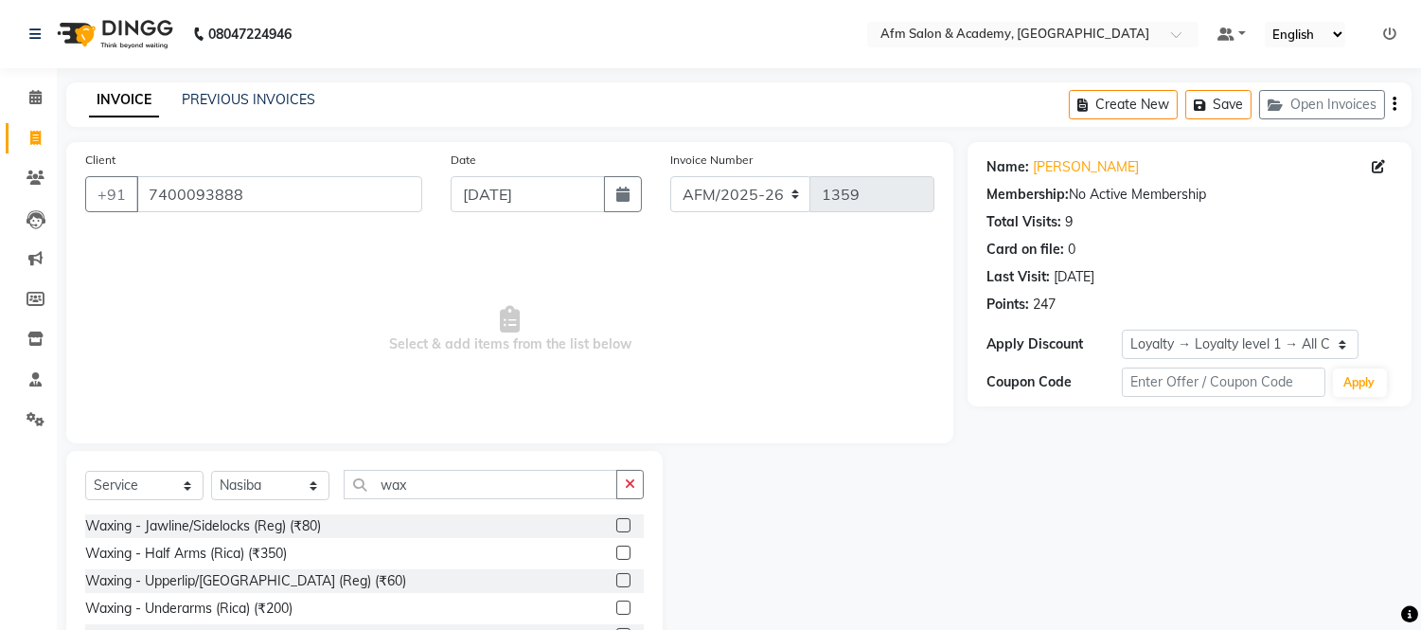
click at [616, 608] on label at bounding box center [623, 607] width 14 height 14
click at [616, 608] on input "checkbox" at bounding box center [622, 608] width 12 height 12
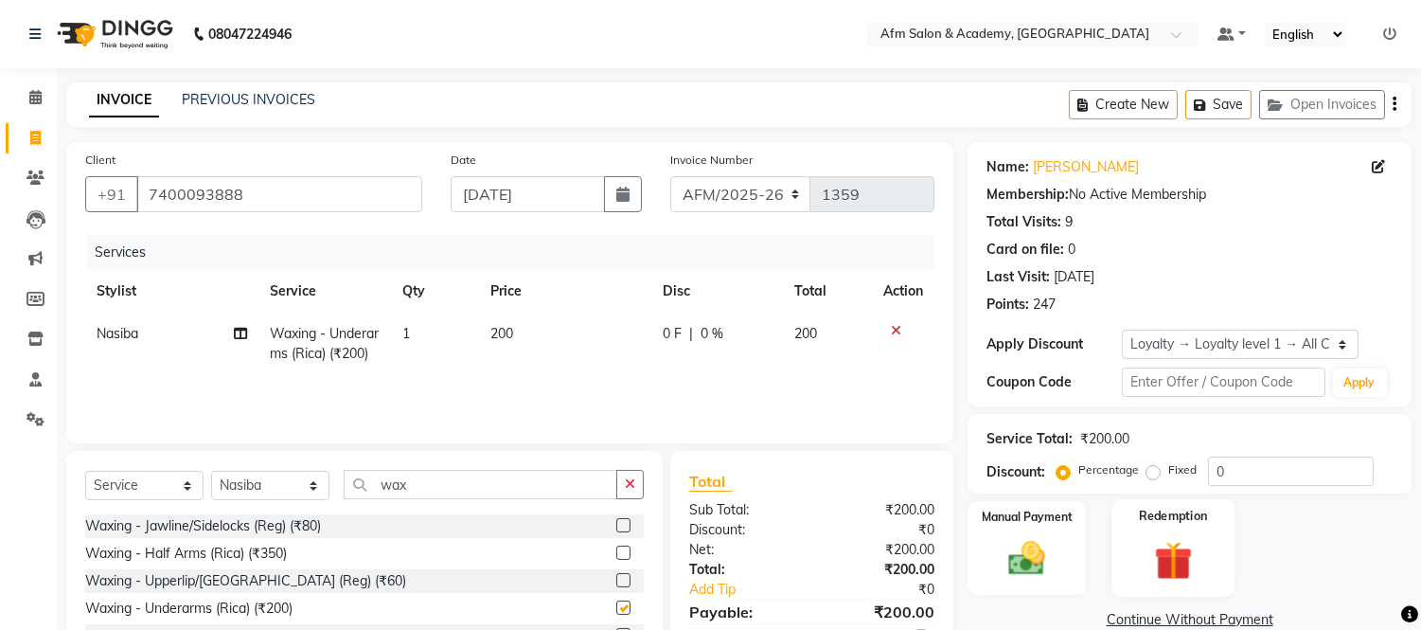
checkbox input "false"
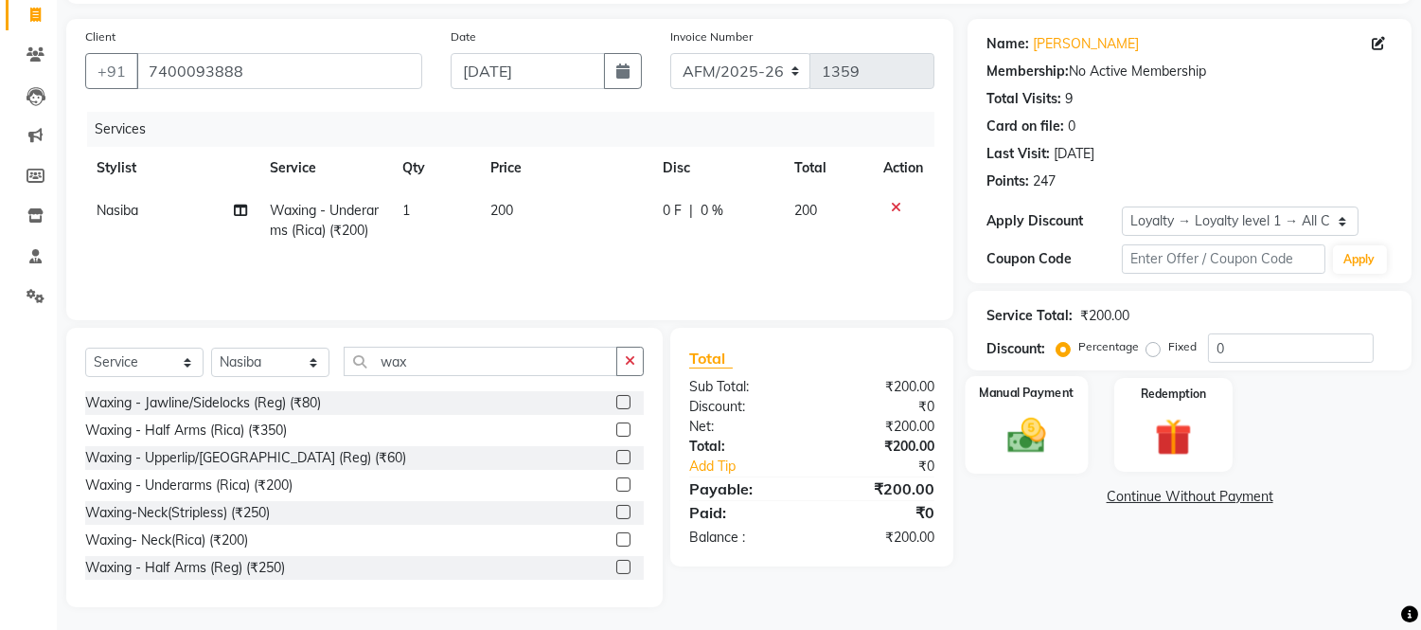
scroll to position [128, 0]
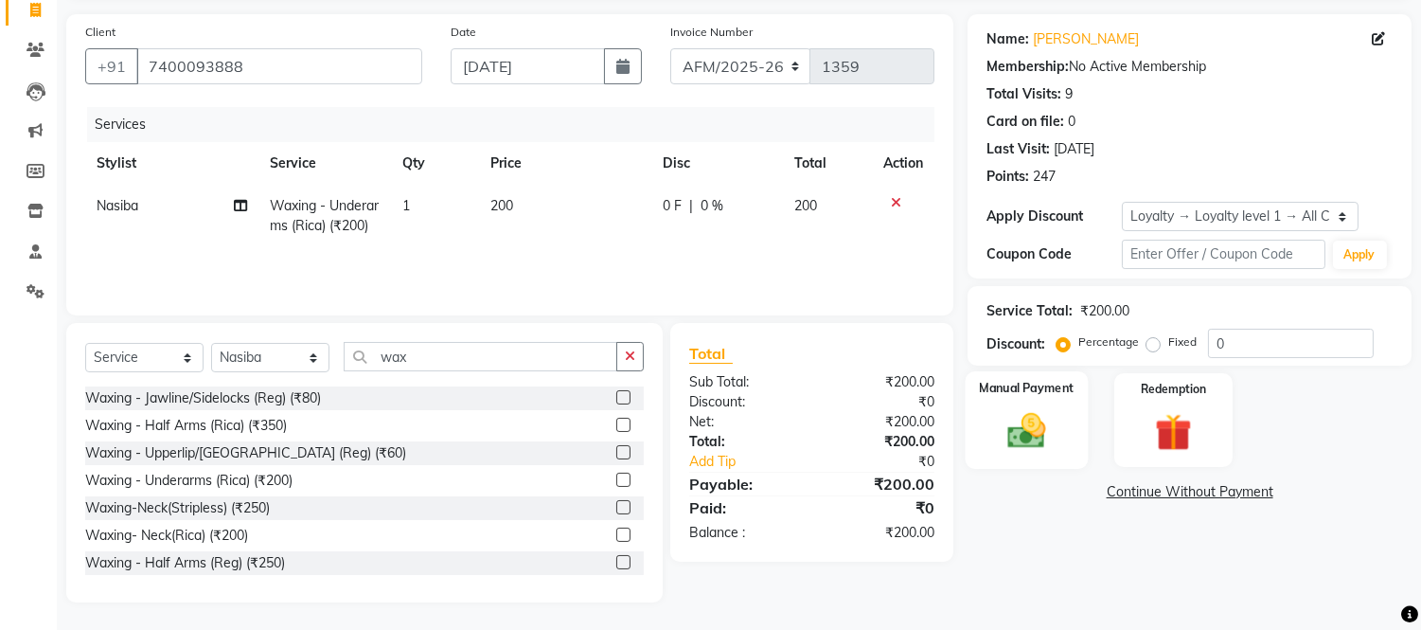
click at [1026, 418] on img at bounding box center [1027, 431] width 63 height 45
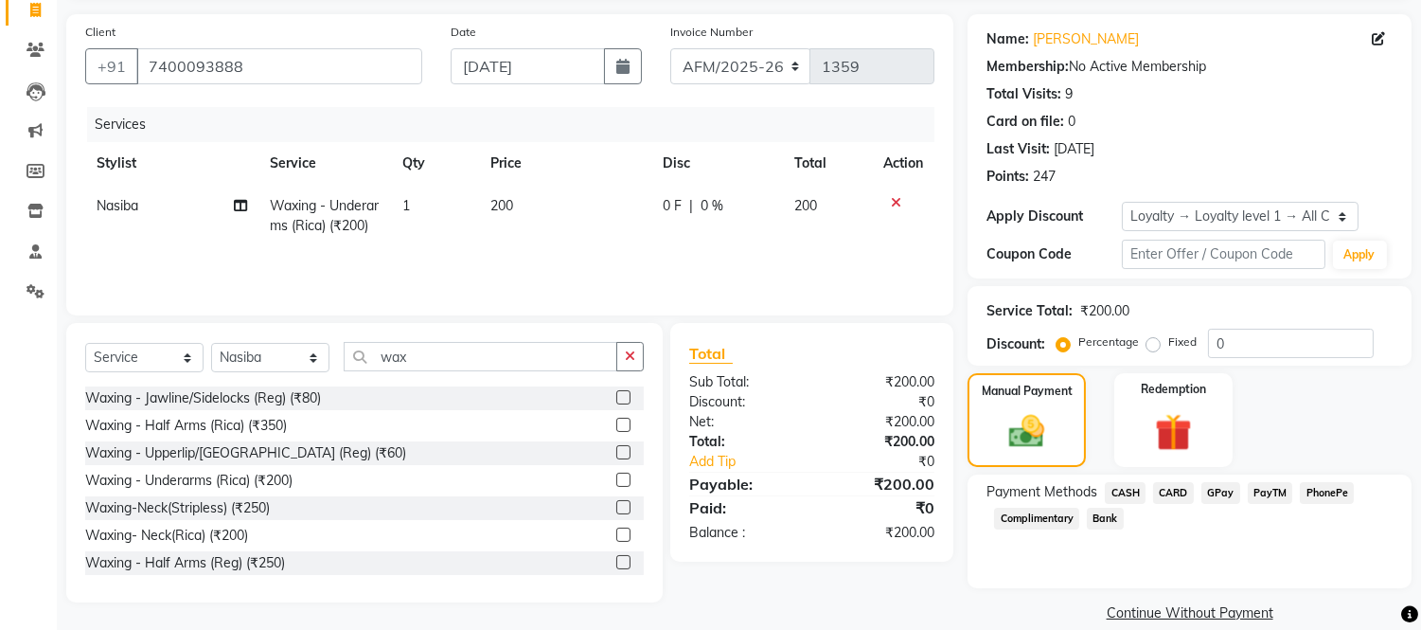
click at [1123, 488] on span "CASH" at bounding box center [1125, 493] width 41 height 22
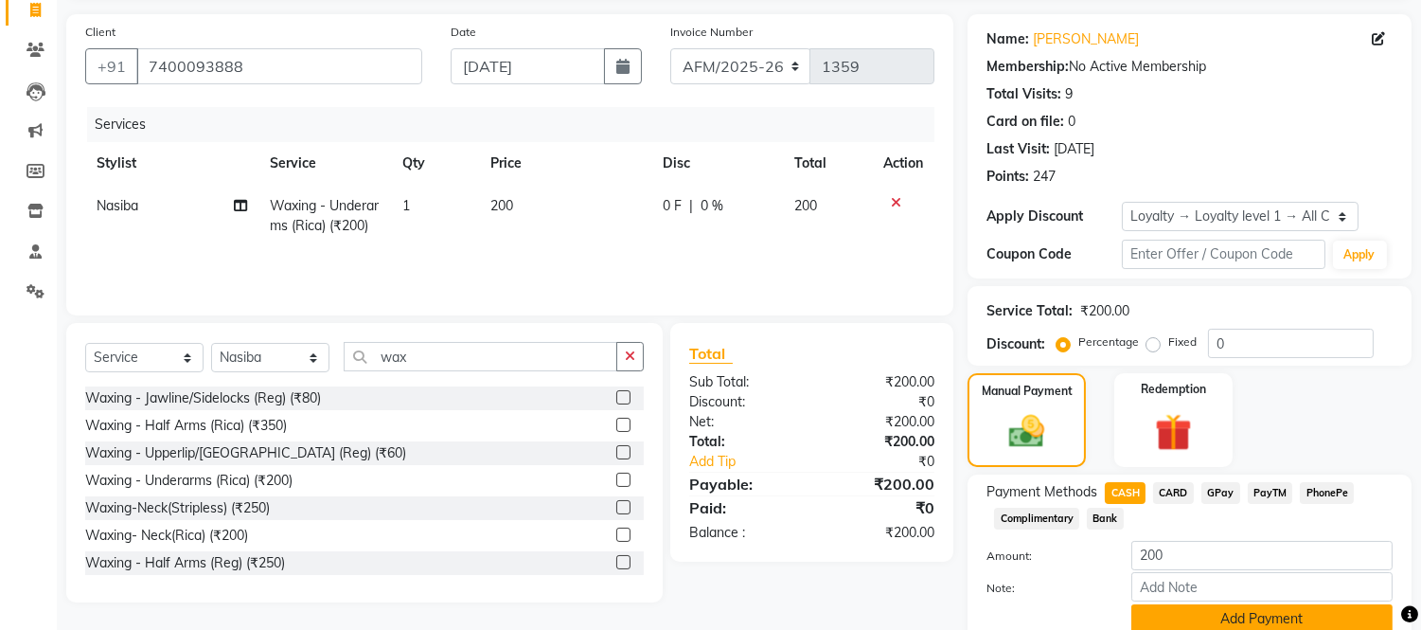
click at [1223, 611] on button "Add Payment" at bounding box center [1262, 618] width 261 height 29
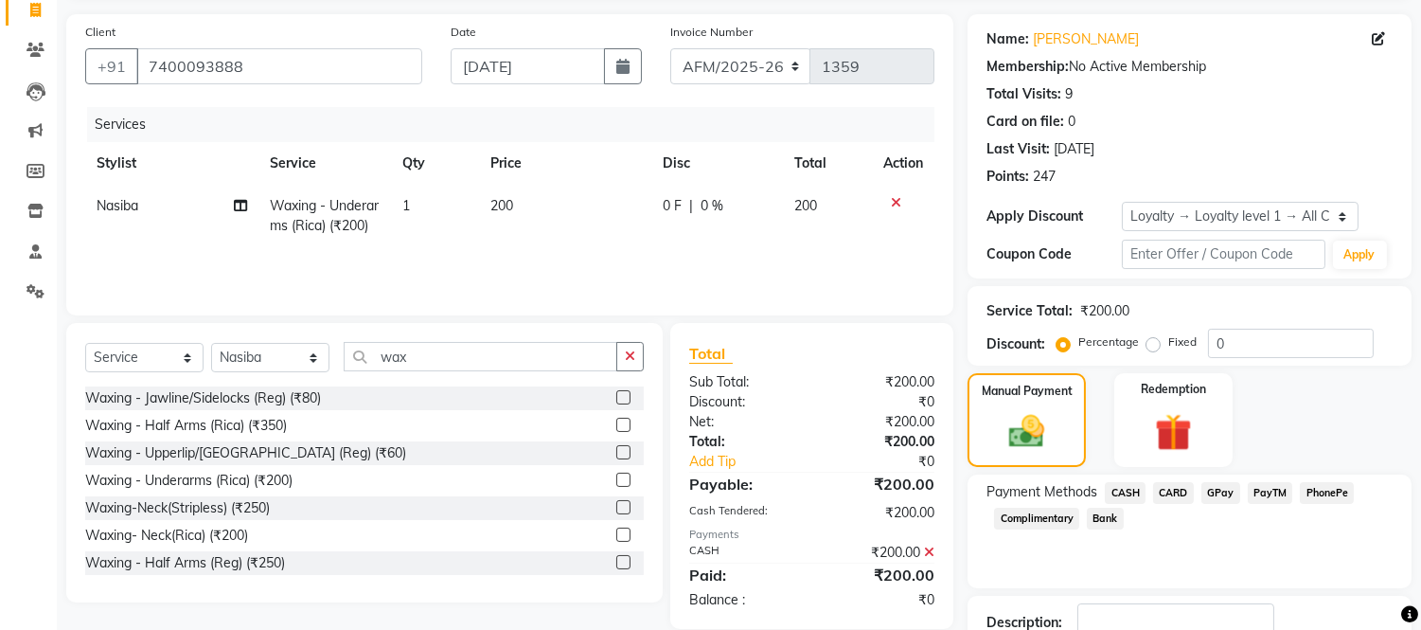
scroll to position [259, 0]
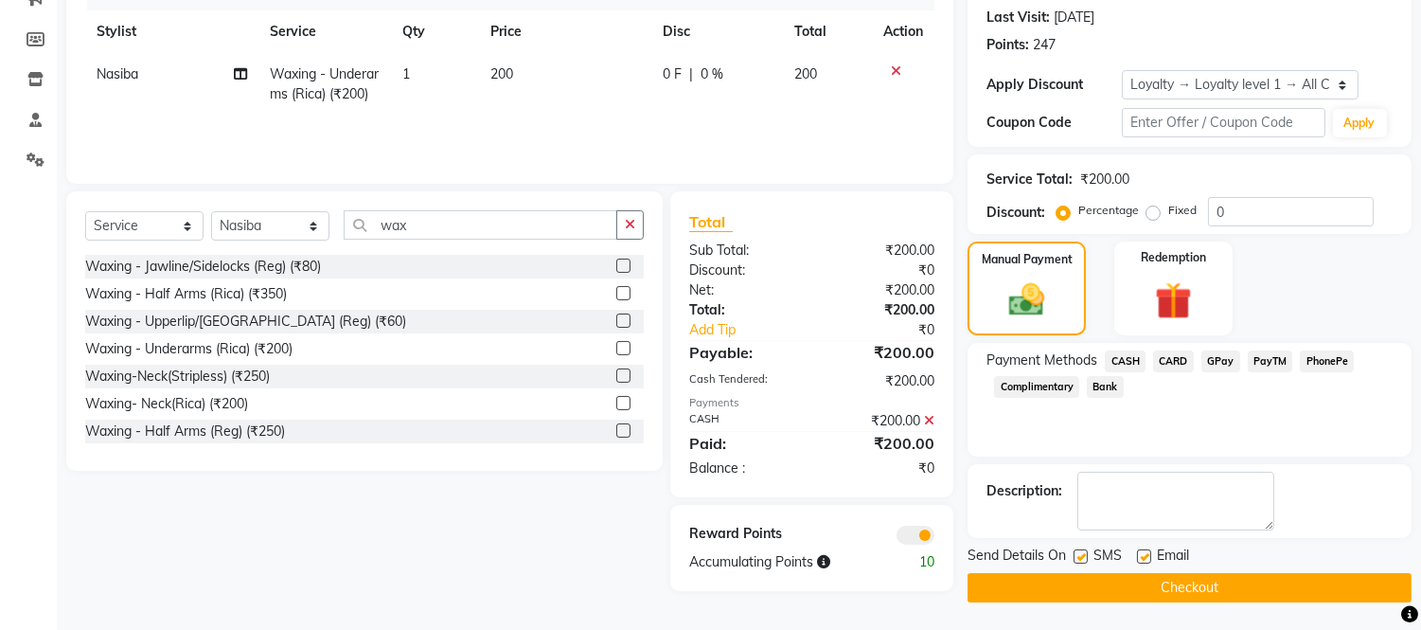
click at [1149, 574] on button "Checkout" at bounding box center [1190, 587] width 444 height 29
